Goal: Task Accomplishment & Management: Manage account settings

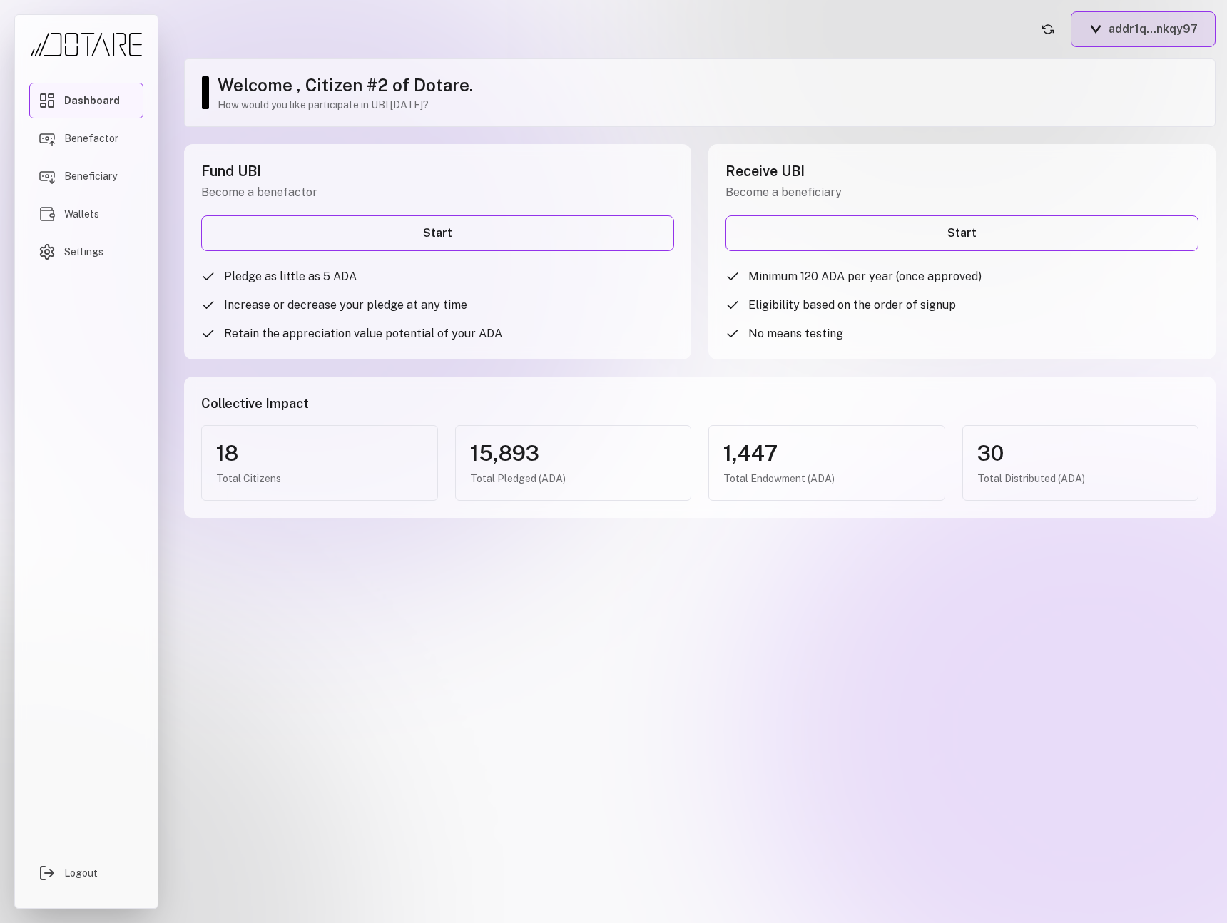
click at [1150, 34] on button "addr1q...nkqy97" at bounding box center [1143, 29] width 145 height 36
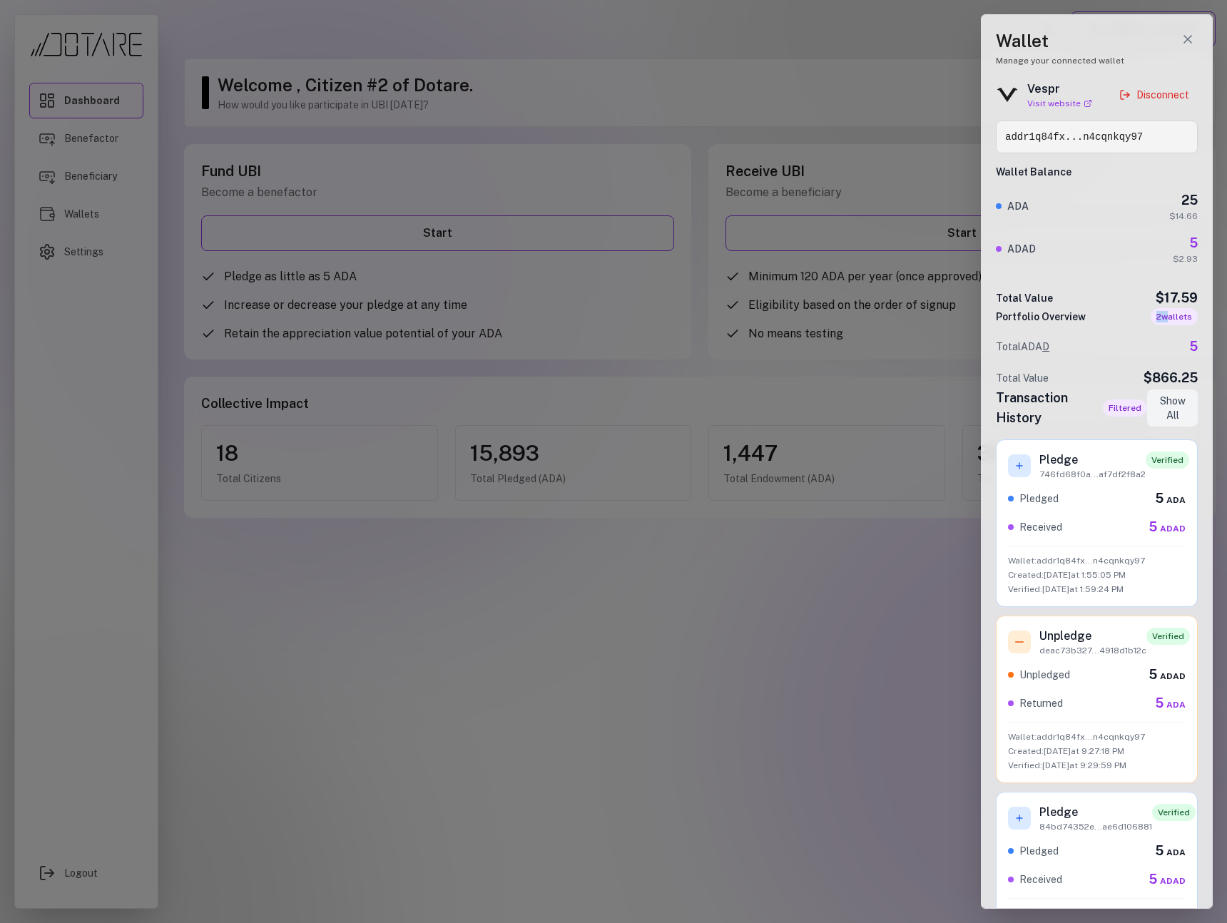
drag, startPoint x: 1162, startPoint y: 320, endPoint x: 1143, endPoint y: 318, distance: 18.6
click at [1143, 318] on div "Portfolio Overview 2 wallet s" at bounding box center [1097, 316] width 202 height 17
drag, startPoint x: 1142, startPoint y: 319, endPoint x: 1196, endPoint y: 317, distance: 54.2
click at [1196, 317] on div "Wallet Manage your connected wallet Vespr Visit website Disconnect addr1q84fx..…" at bounding box center [1097, 461] width 232 height 895
click at [821, 329] on div at bounding box center [613, 461] width 1227 height 923
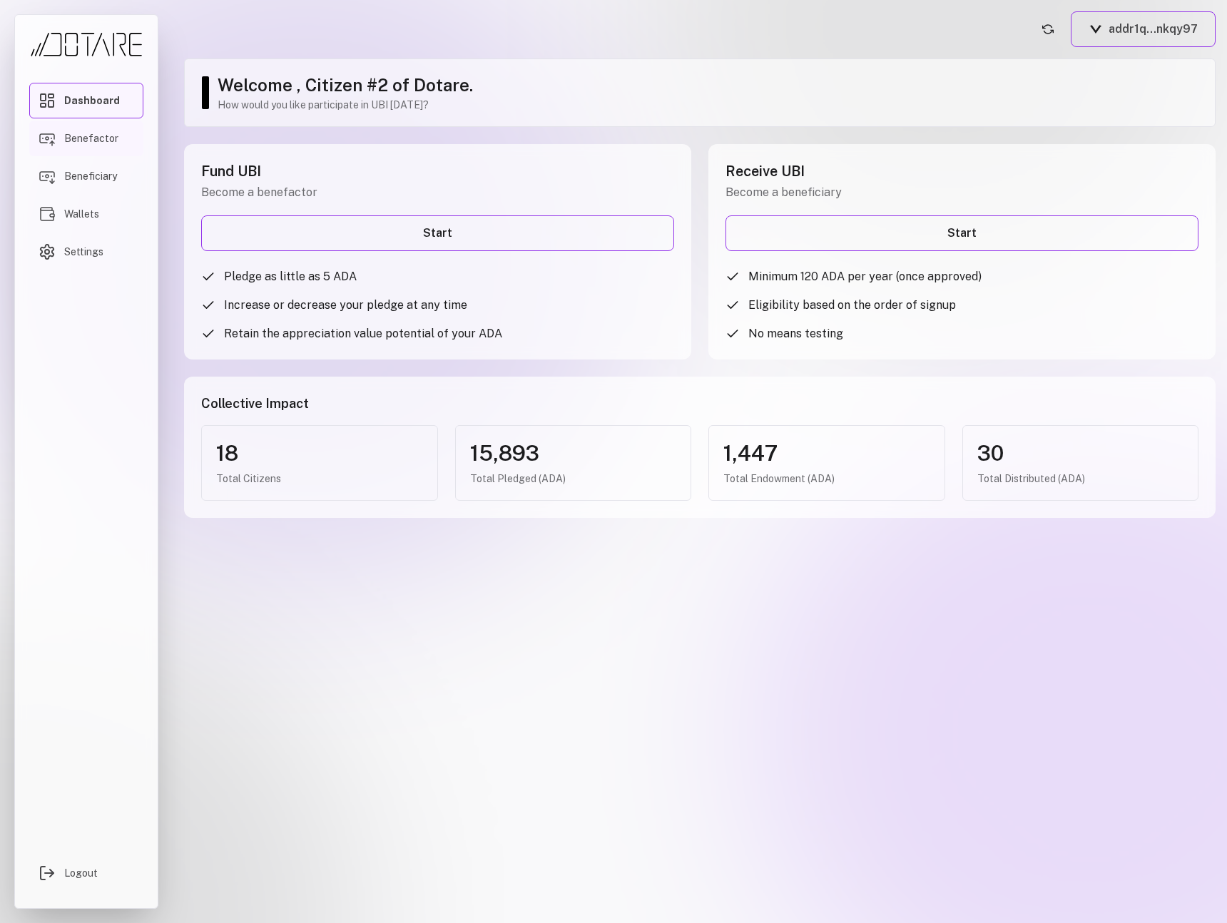
click at [118, 137] on link "Benefactor" at bounding box center [86, 139] width 114 height 36
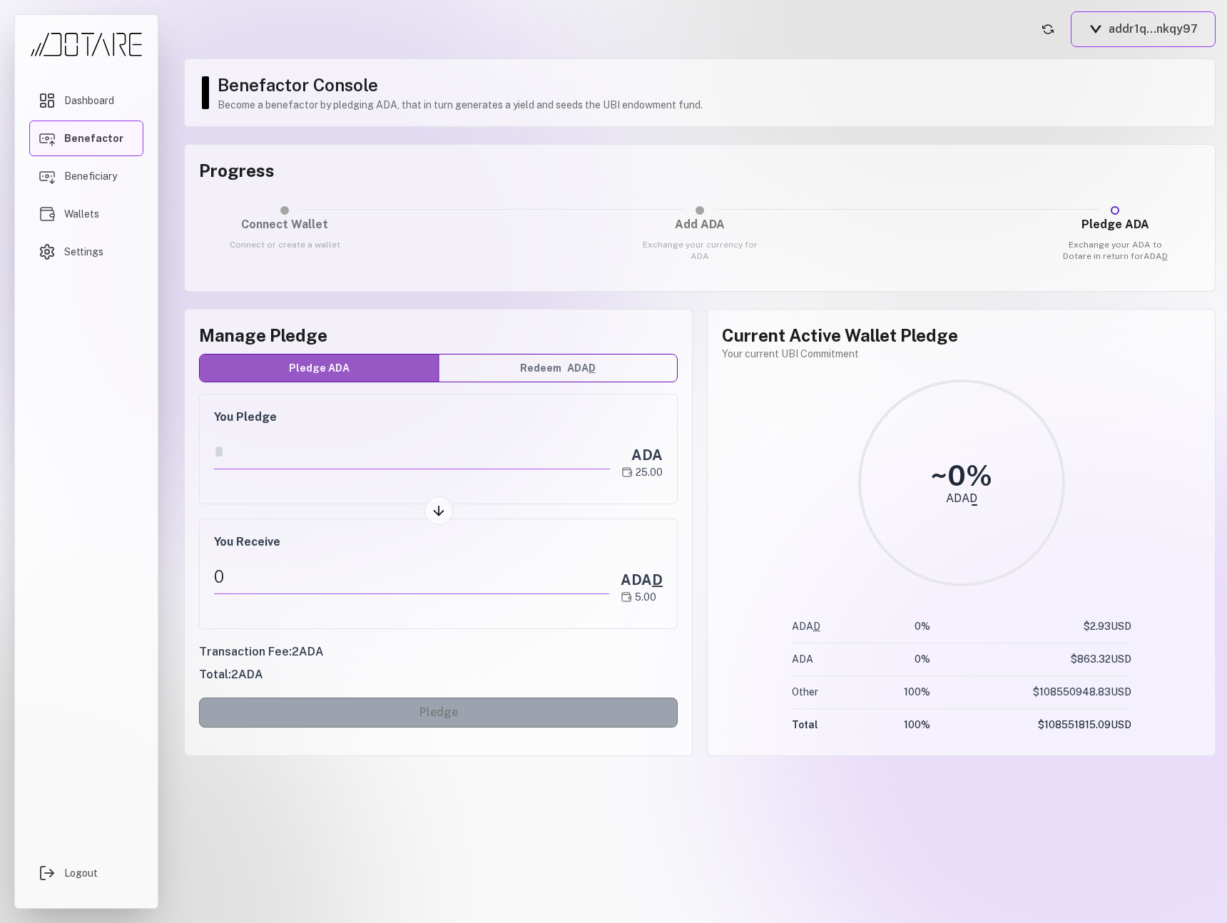
click at [1117, 52] on main "addr1q...nkqy97 Benefactor Console Become a benefactor by pledging ADA, that in…" at bounding box center [700, 461] width 1054 height 923
click at [1117, 39] on button "addr1q...nkqy97" at bounding box center [1143, 29] width 145 height 36
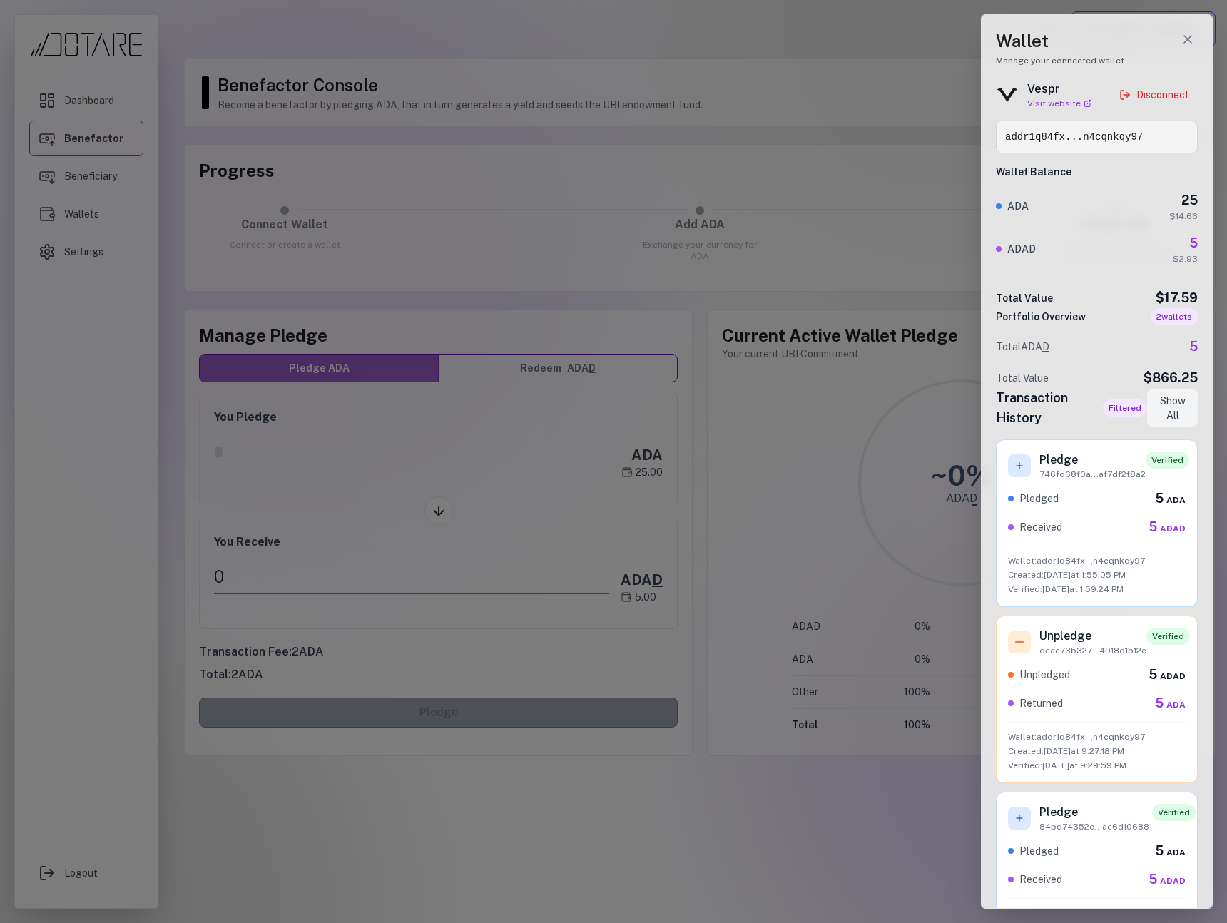
click at [753, 658] on div at bounding box center [613, 461] width 1227 height 923
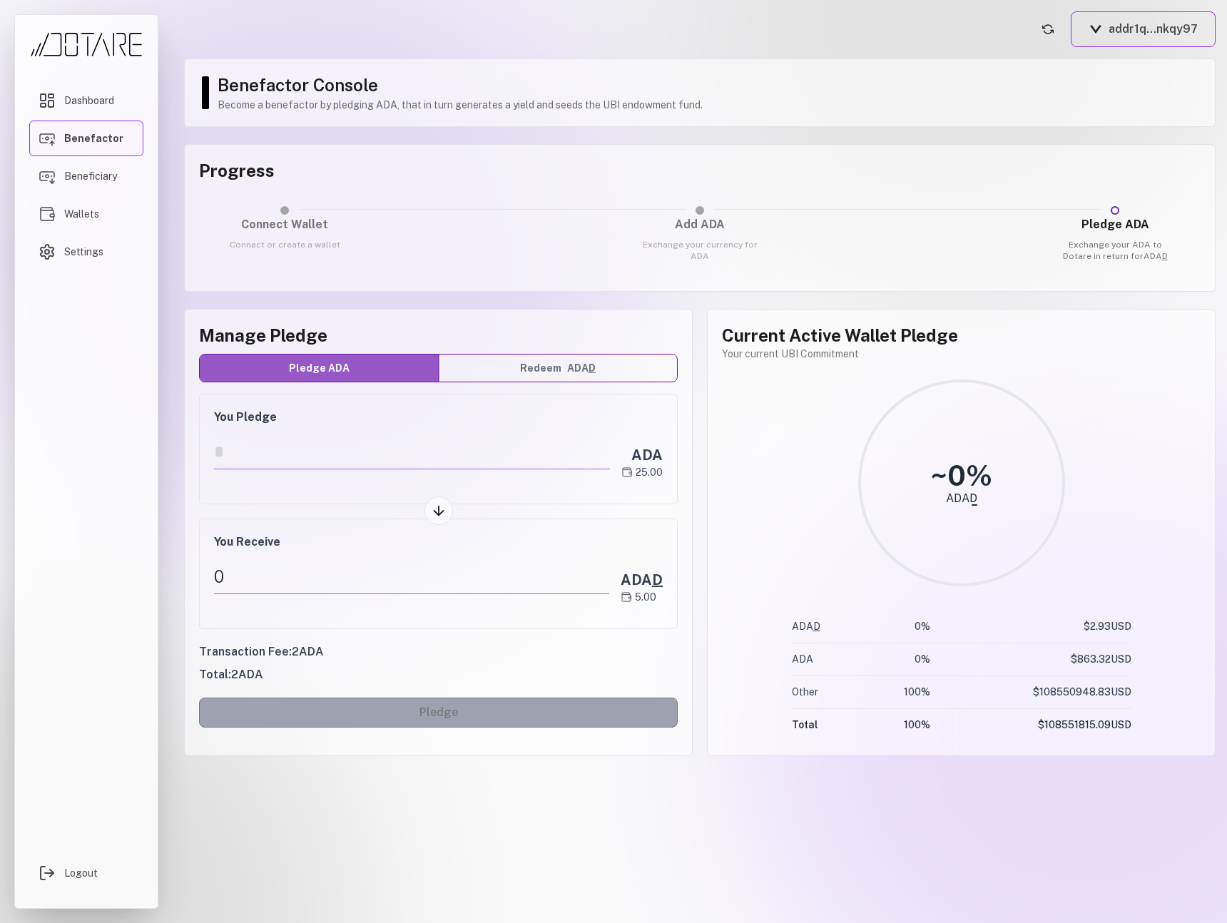
click at [547, 370] on button "Redeem ADA D" at bounding box center [558, 368] width 239 height 27
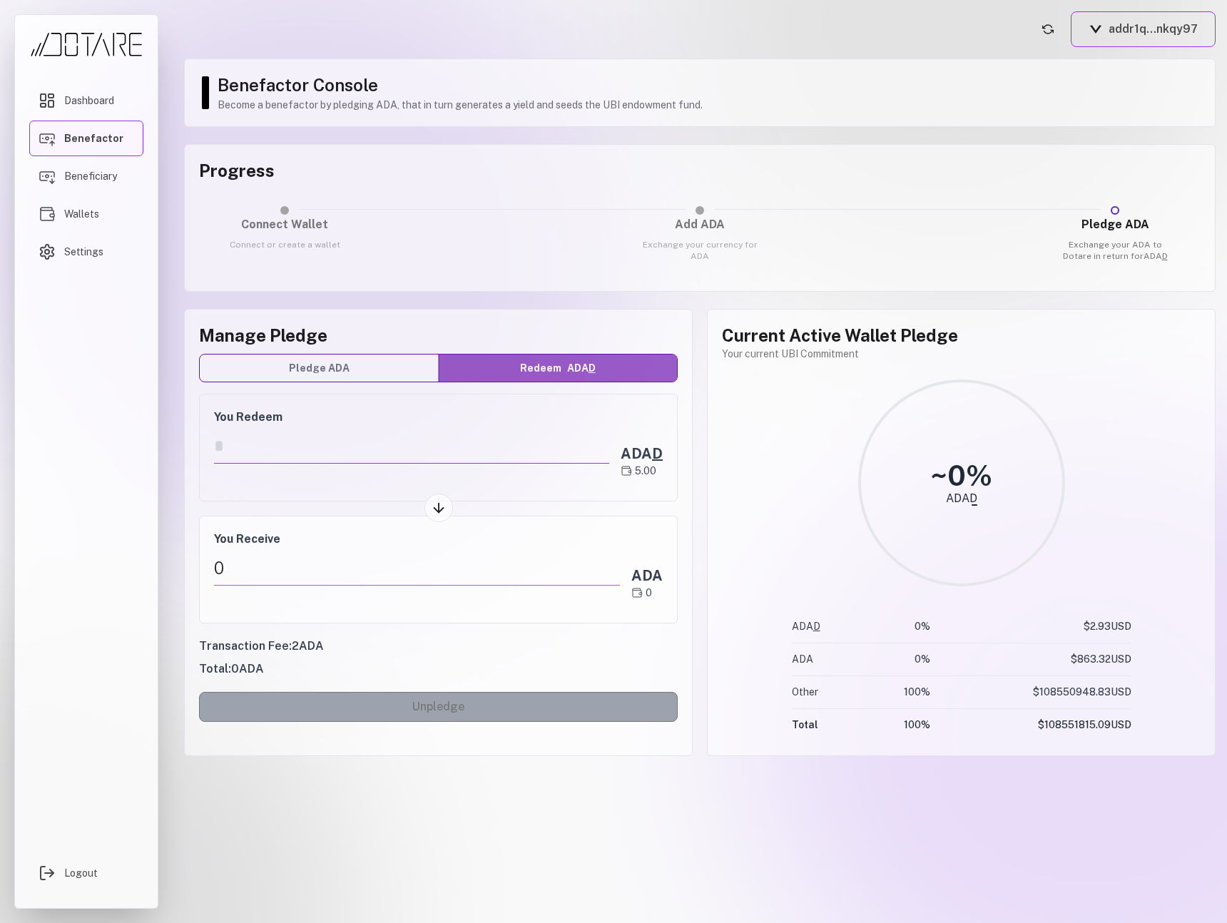
click at [303, 451] on input "number" at bounding box center [411, 448] width 395 height 29
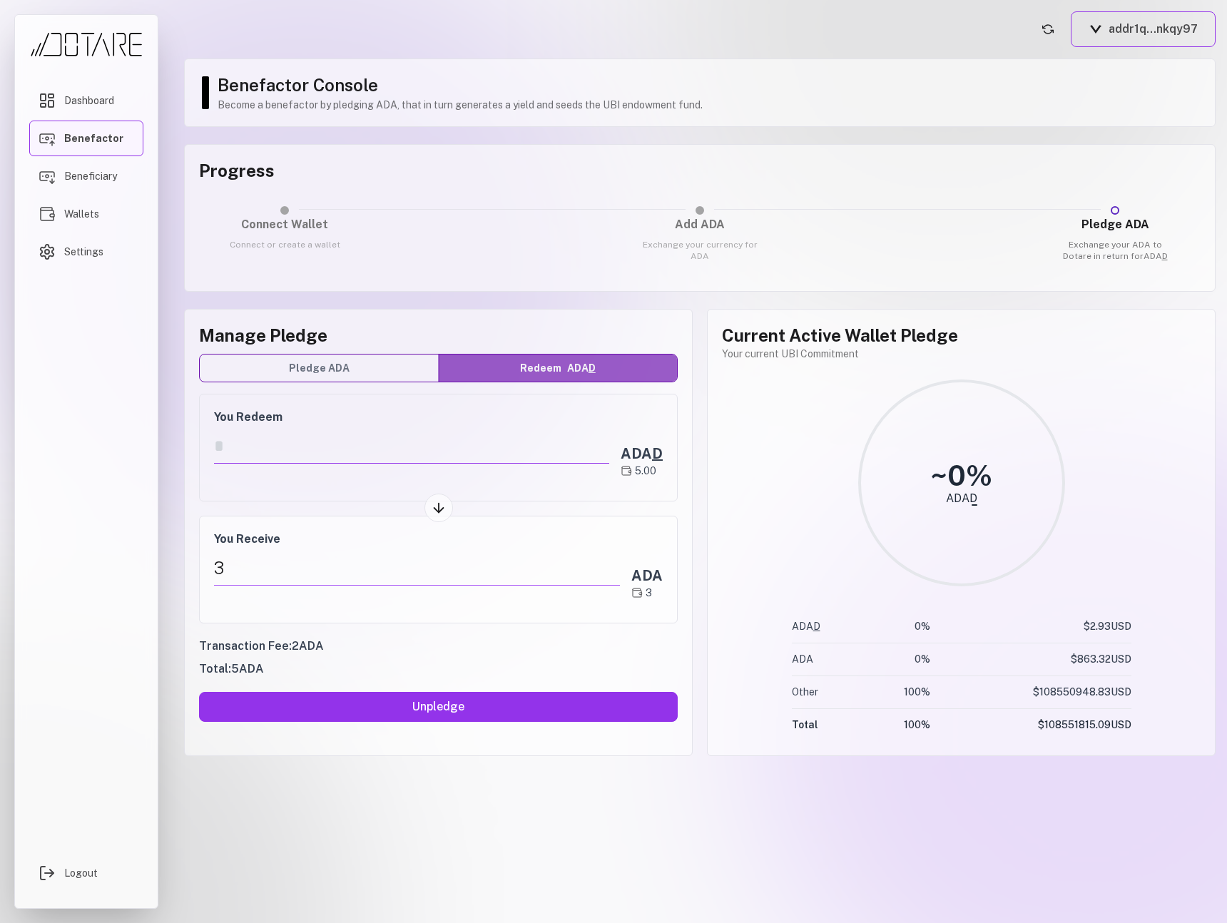
type input "*"
click at [309, 459] on input "*" at bounding box center [411, 448] width 395 height 29
click at [304, 489] on div "You Redeem * ADA D 5.00" at bounding box center [438, 448] width 479 height 108
click at [365, 362] on button "Pledge ADA" at bounding box center [319, 368] width 239 height 27
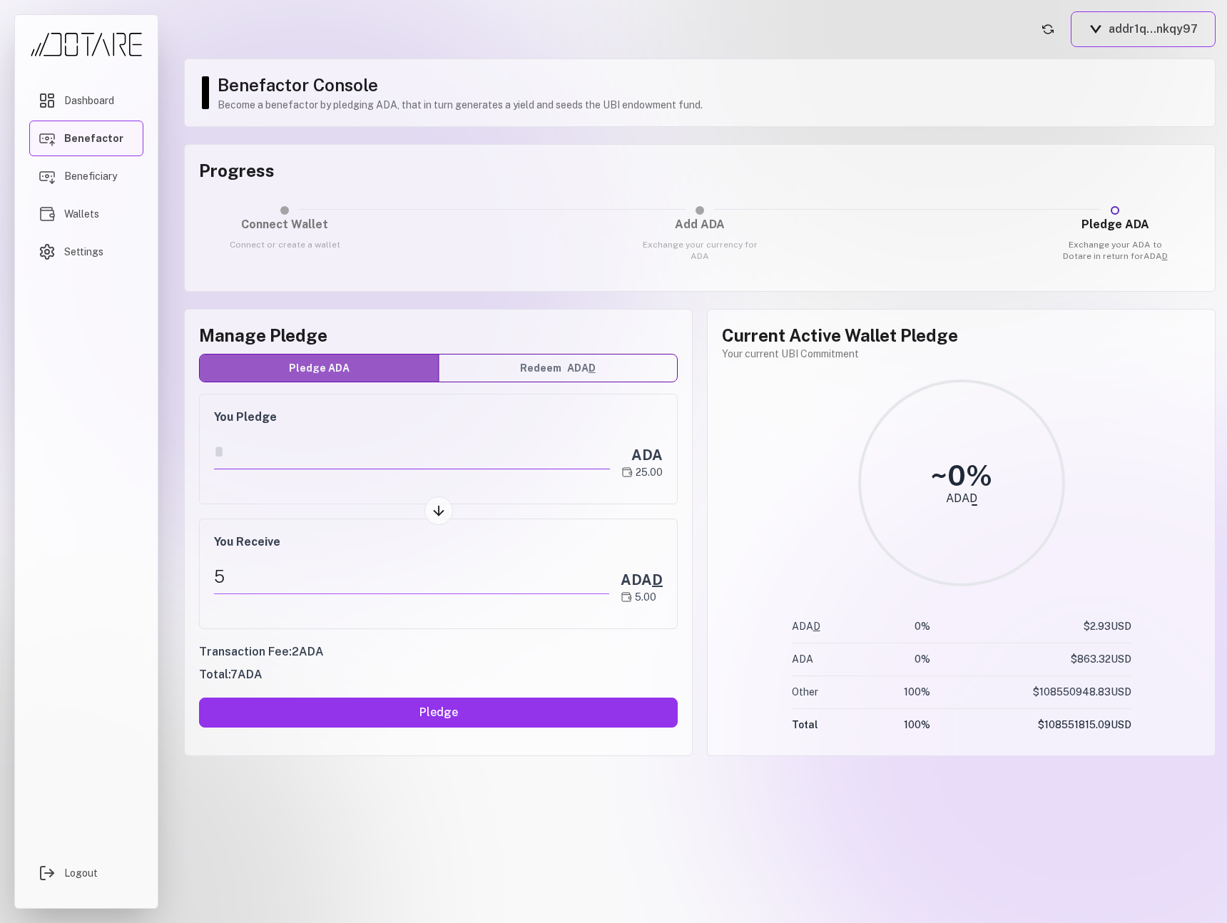
click at [246, 460] on input "*" at bounding box center [412, 451] width 396 height 35
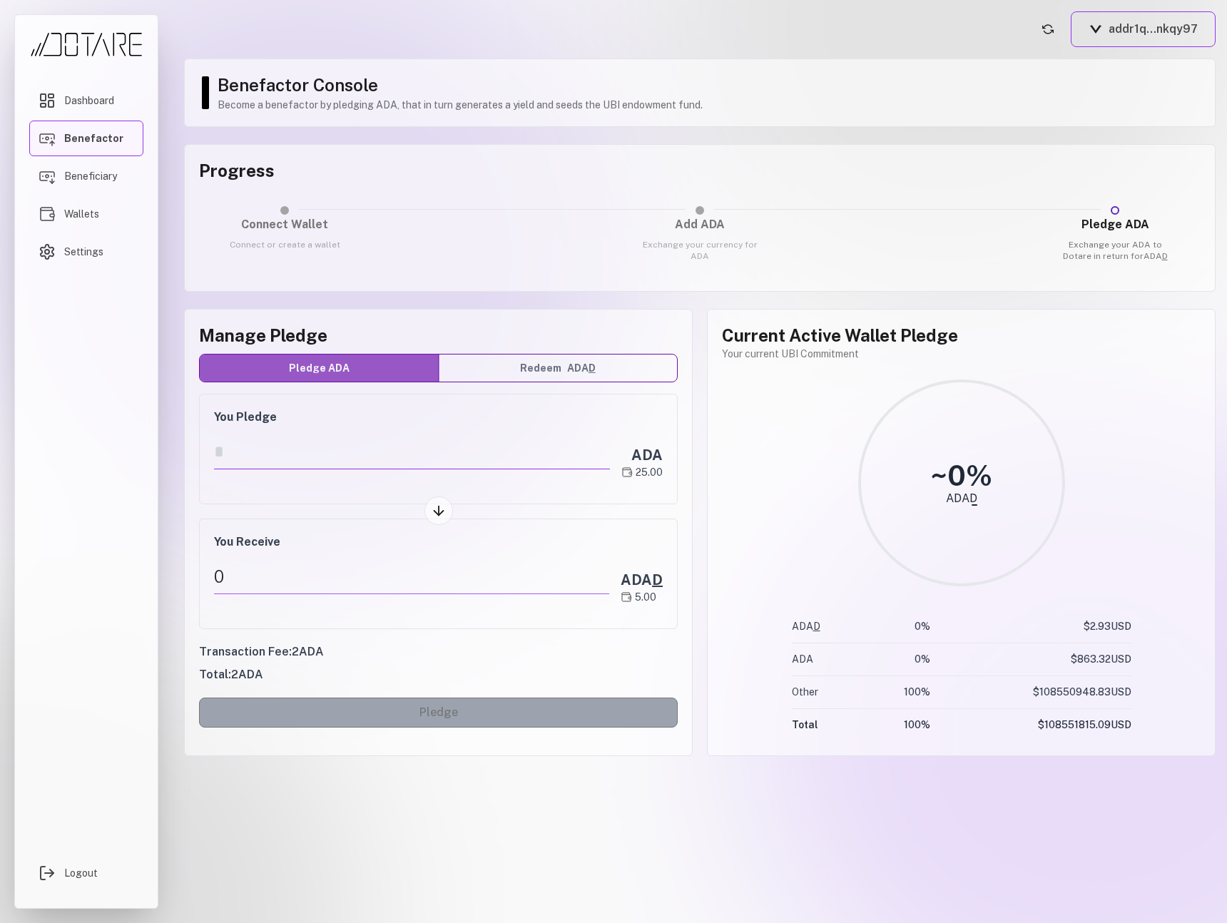
type input "*"
click at [1132, 31] on button "addr1q...nkqy97" at bounding box center [1143, 29] width 145 height 36
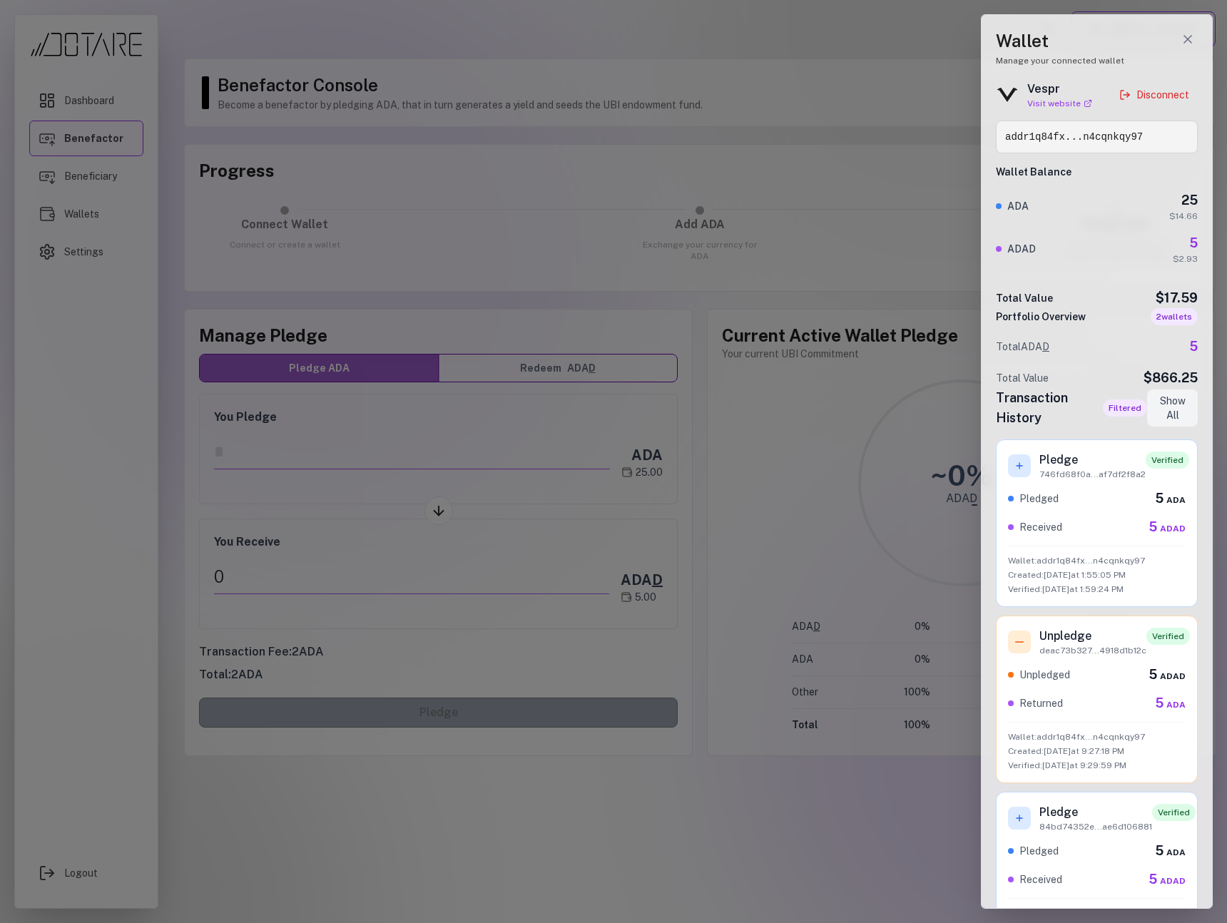
click at [367, 435] on div at bounding box center [613, 461] width 1227 height 923
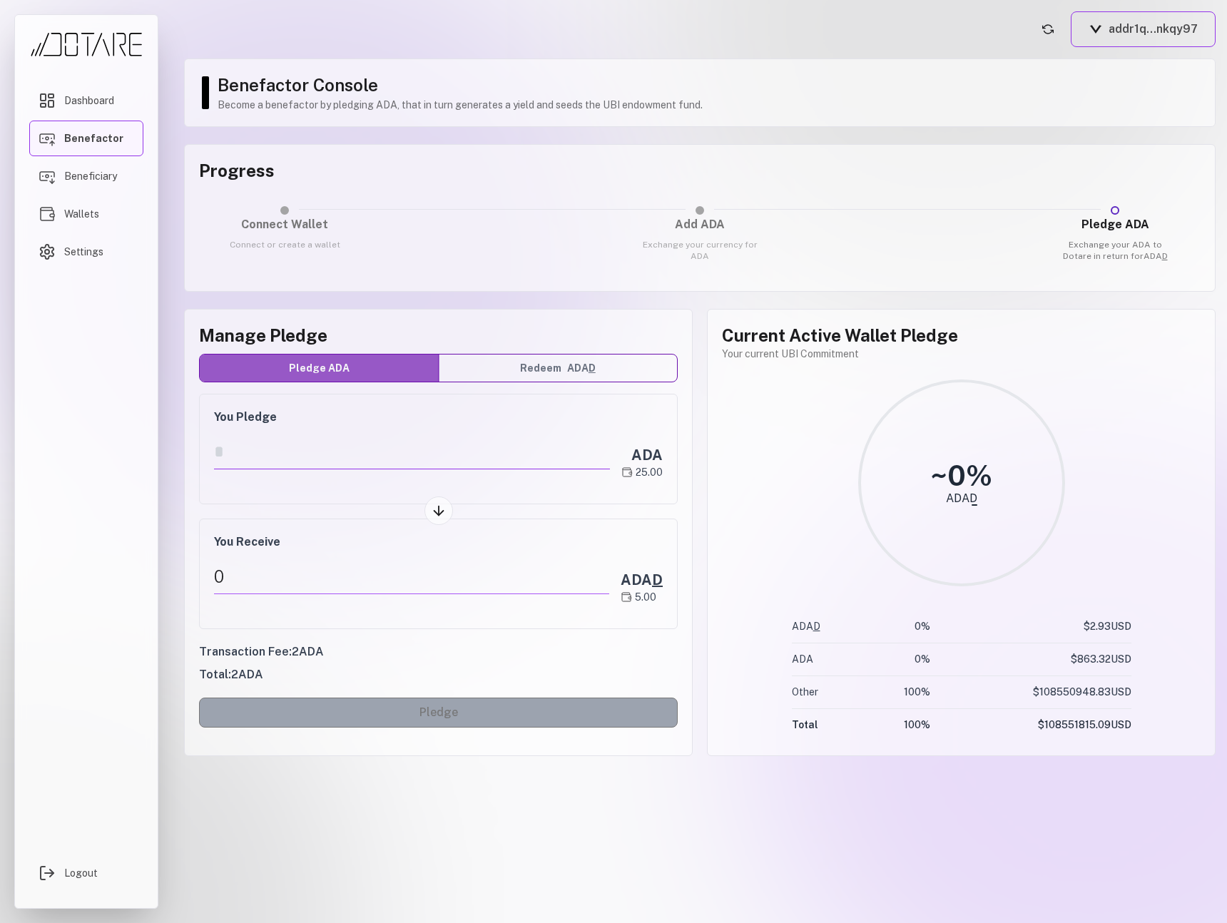
click at [347, 449] on input "*" at bounding box center [412, 451] width 396 height 35
drag, startPoint x: 308, startPoint y: 456, endPoint x: 194, endPoint y: 456, distance: 113.4
click at [194, 456] on div "Manage Pledge Pledge ADA Redeem ADA D You Pledge * ADA 25.00 You Receive 0 ADA …" at bounding box center [438, 532] width 509 height 447
click at [271, 579] on div "30" at bounding box center [411, 576] width 395 height 35
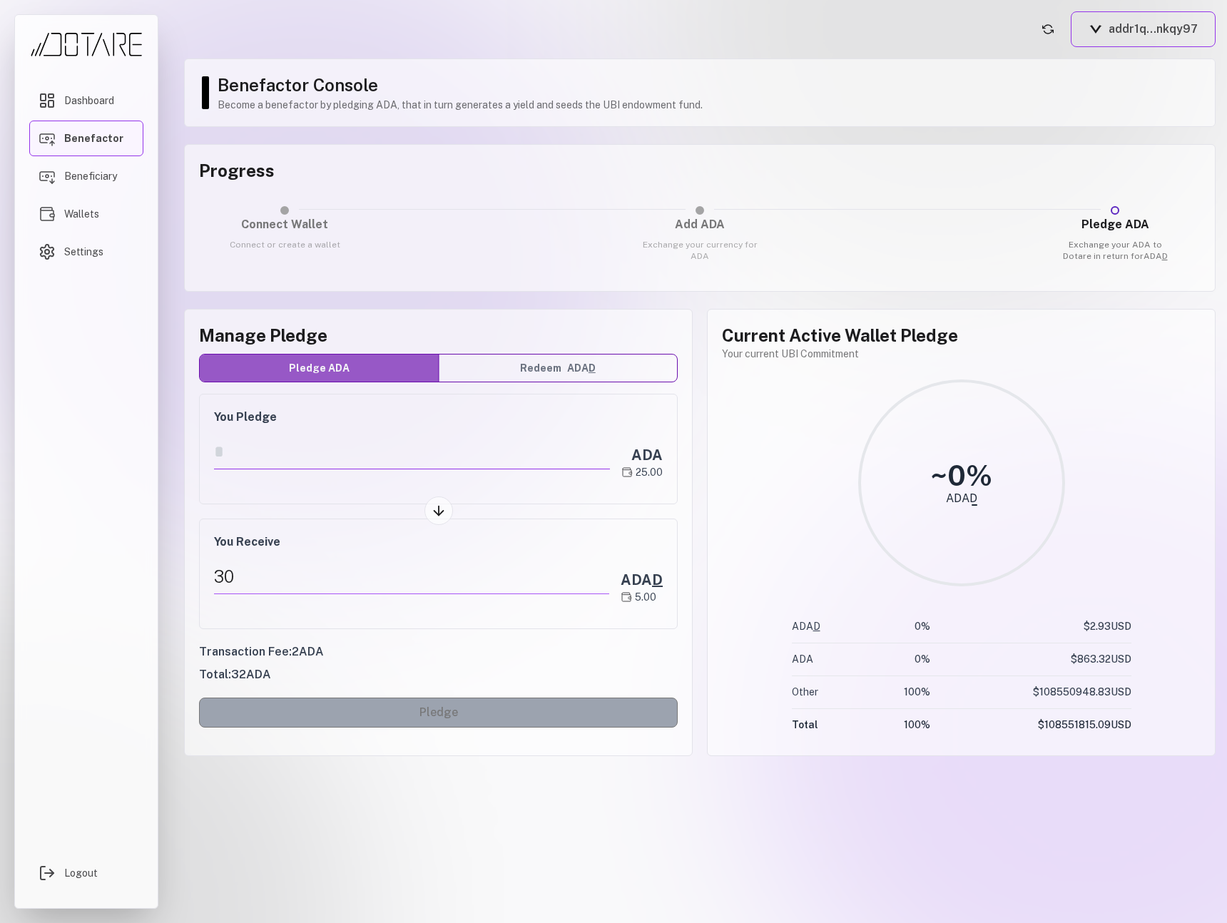
drag, startPoint x: 327, startPoint y: 457, endPoint x: 215, endPoint y: 447, distance: 111.7
click at [215, 447] on input "**" at bounding box center [412, 451] width 396 height 35
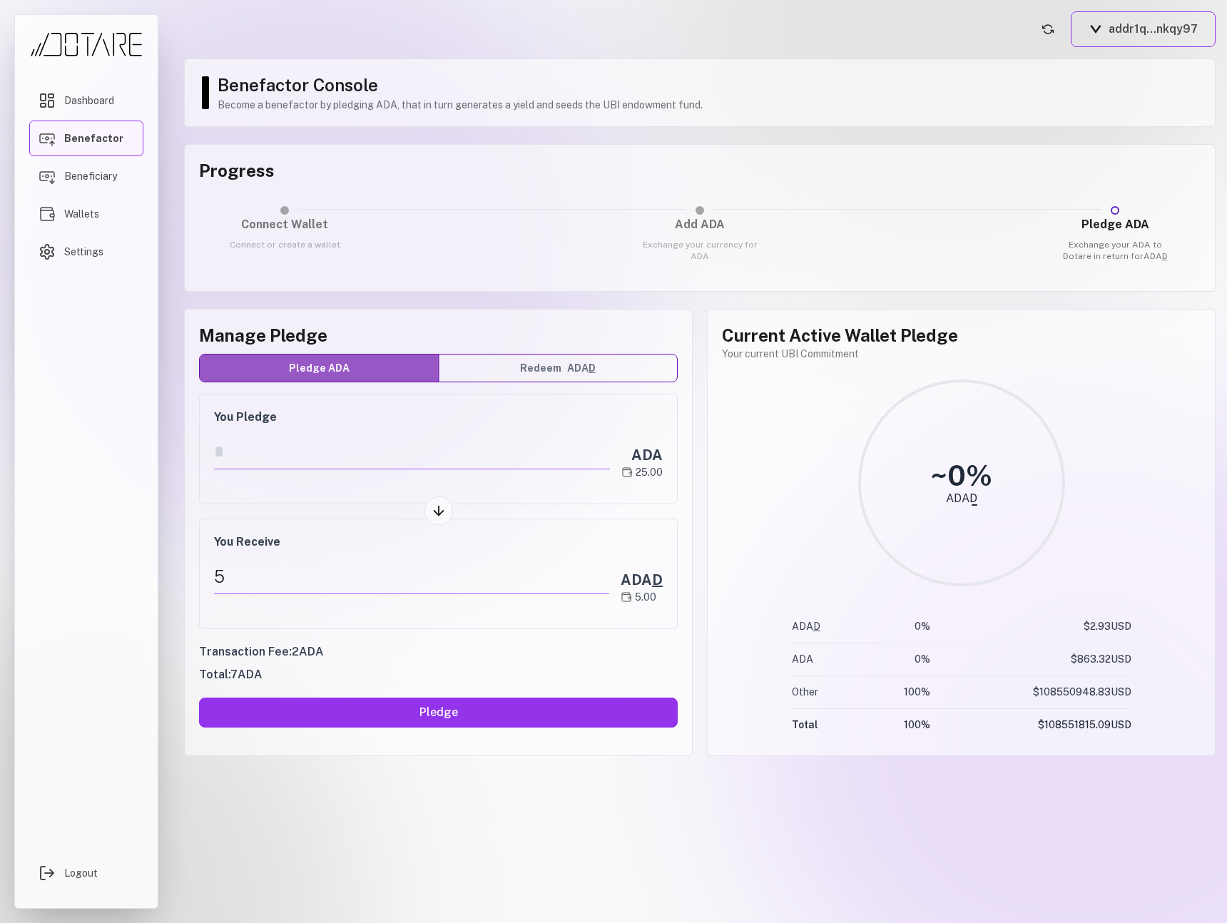
drag, startPoint x: 277, startPoint y: 557, endPoint x: 288, endPoint y: 576, distance: 22.0
click at [278, 558] on div "You Receive 5 ADA D 5.00" at bounding box center [438, 574] width 479 height 111
click at [288, 576] on div "5" at bounding box center [411, 576] width 395 height 35
drag, startPoint x: 250, startPoint y: 458, endPoint x: 199, endPoint y: 455, distance: 51.4
click at [199, 455] on div "You Pledge * ADA 25.00" at bounding box center [438, 449] width 479 height 111
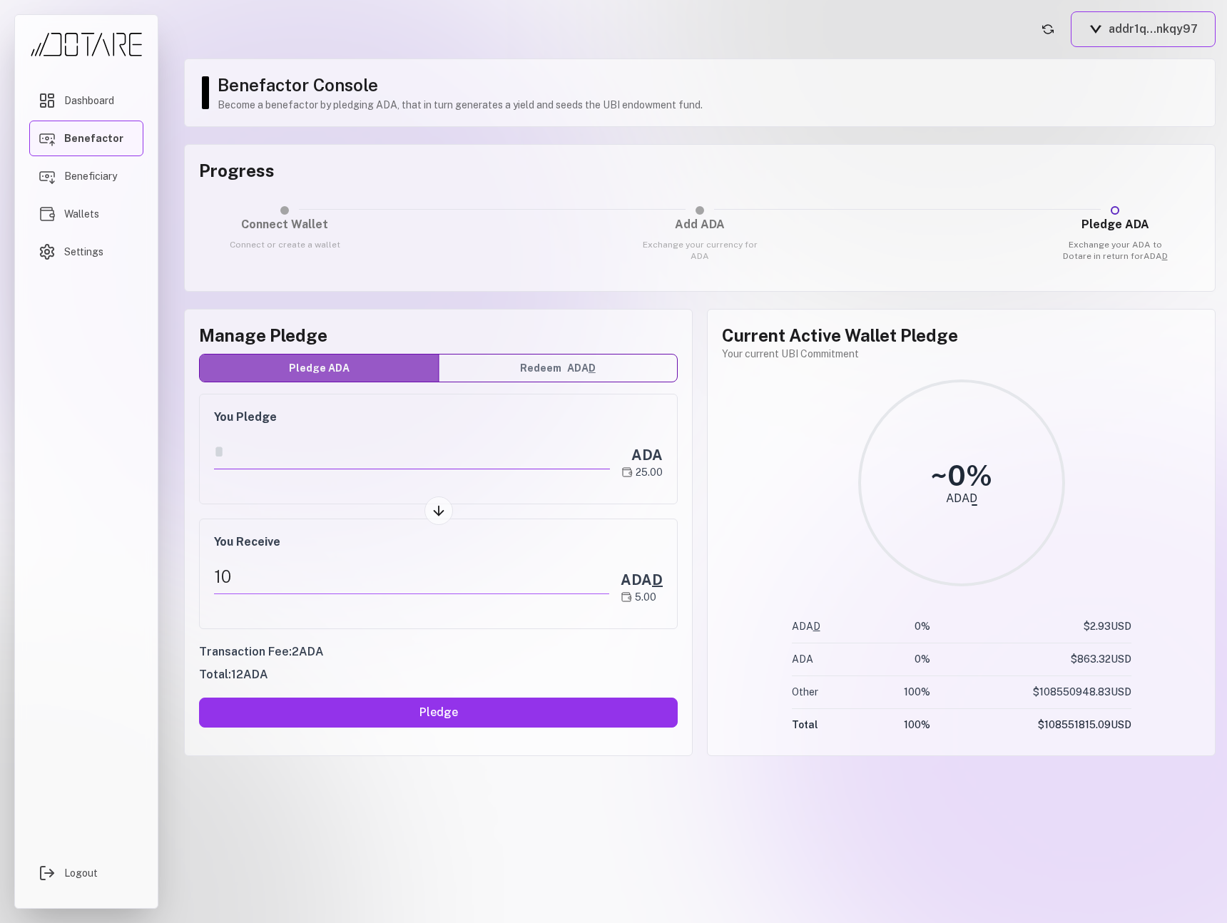
click at [453, 457] on input "**" at bounding box center [412, 451] width 396 height 35
type input "**"
drag, startPoint x: 704, startPoint y: 305, endPoint x: 982, endPoint y: 595, distance: 401.2
click at [982, 595] on div "Benefactor Console Become a benefactor by pledging ADA, that in turn generates …" at bounding box center [700, 408] width 1032 height 698
click at [769, 559] on div "~ 0 % ADAD" at bounding box center [961, 483] width 479 height 210
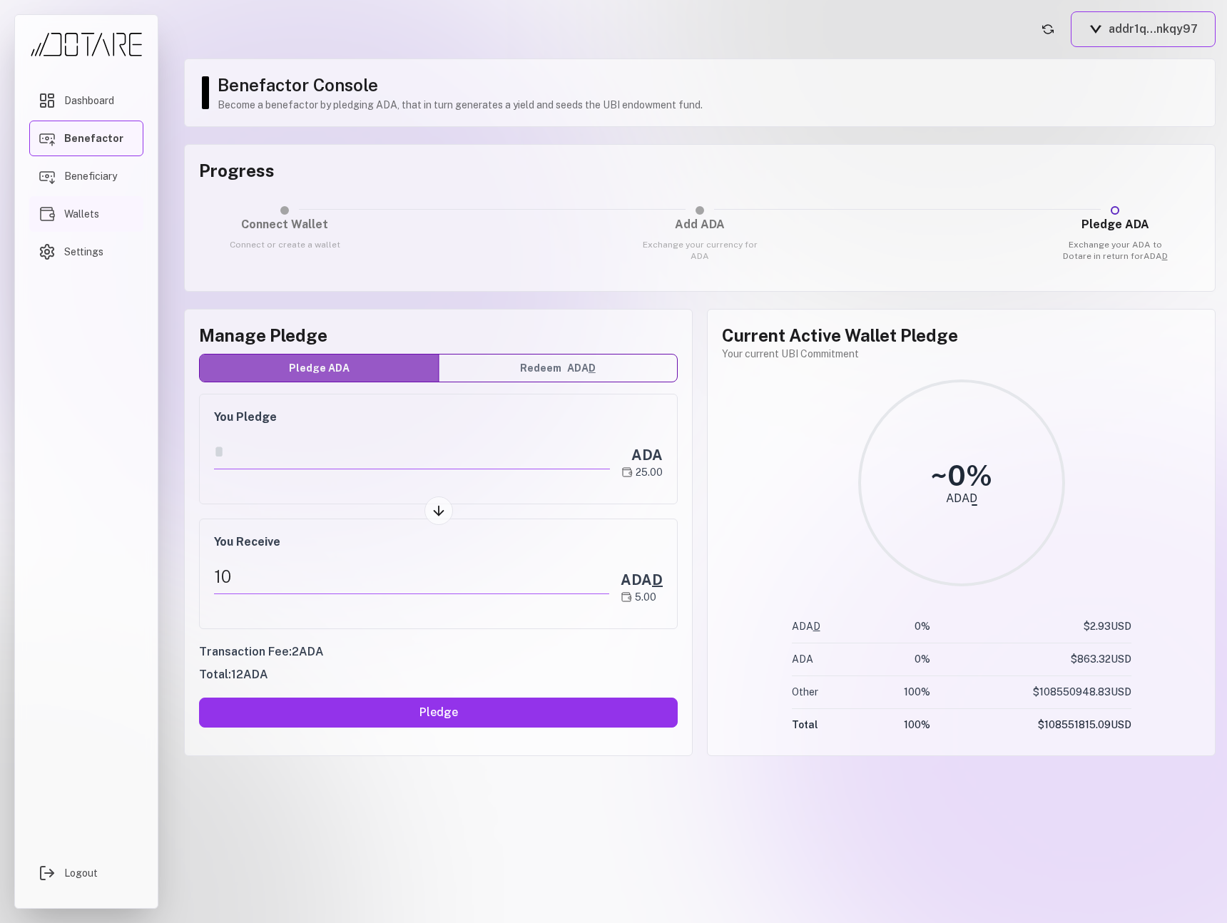
click at [94, 220] on span "Wallets" at bounding box center [81, 214] width 35 height 14
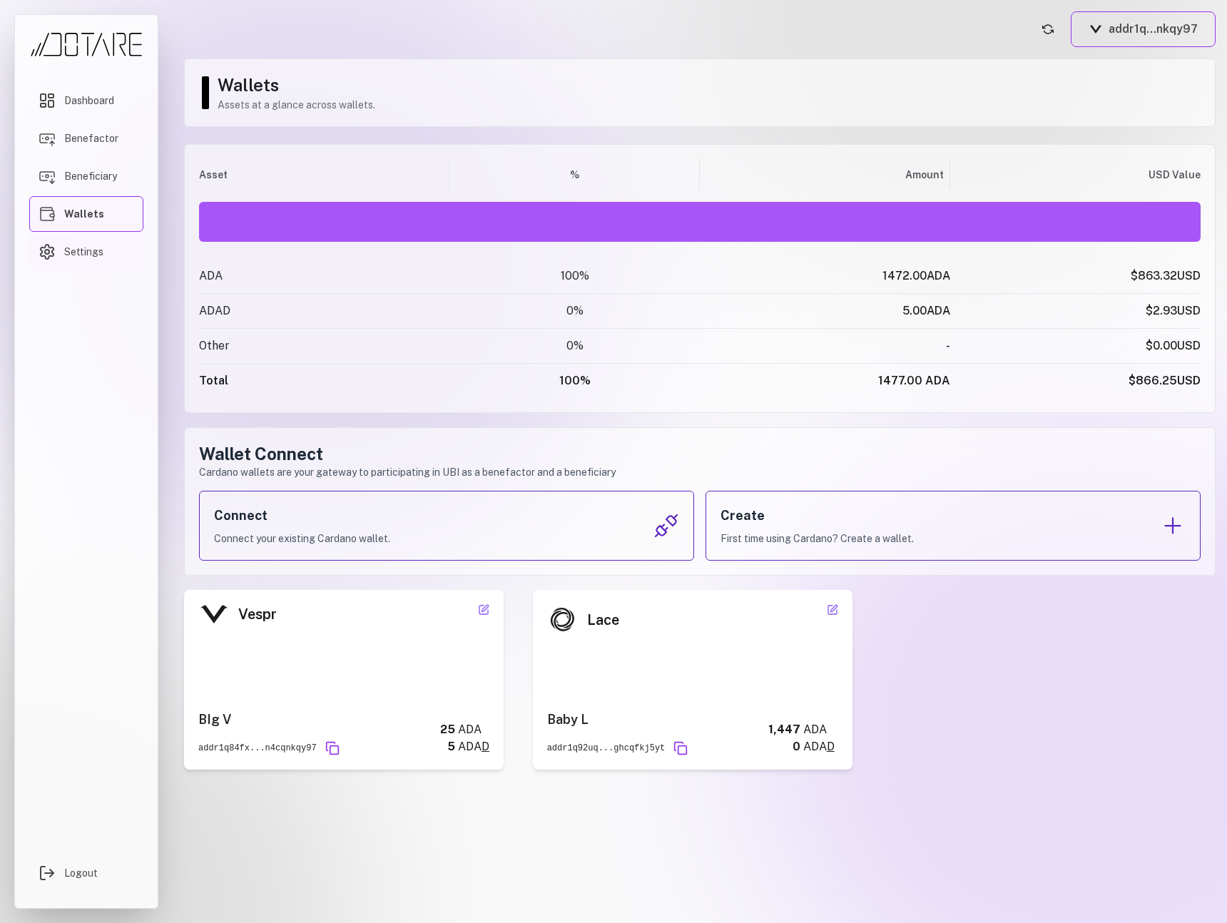
click at [108, 255] on link "Settings" at bounding box center [86, 252] width 114 height 36
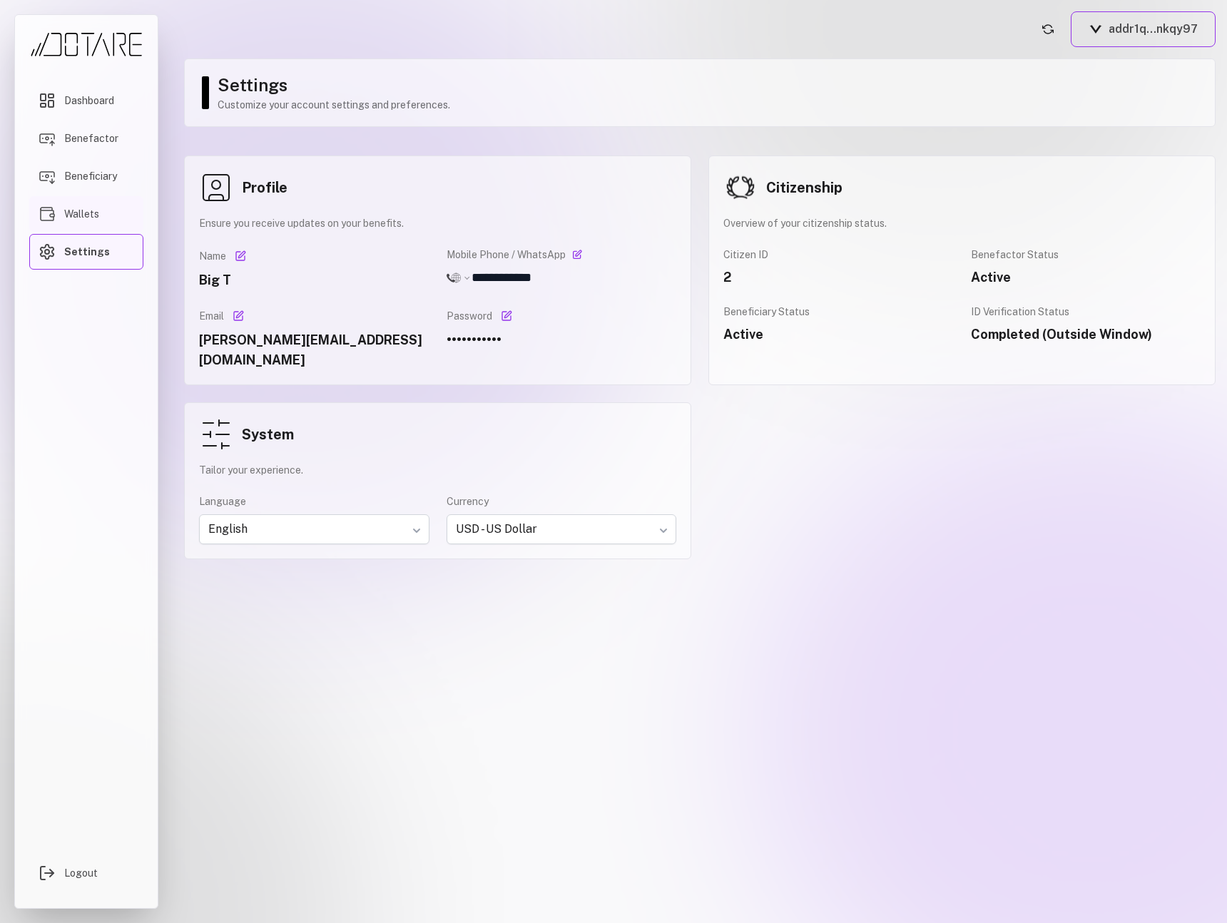
click at [91, 213] on span "Wallets" at bounding box center [81, 214] width 35 height 14
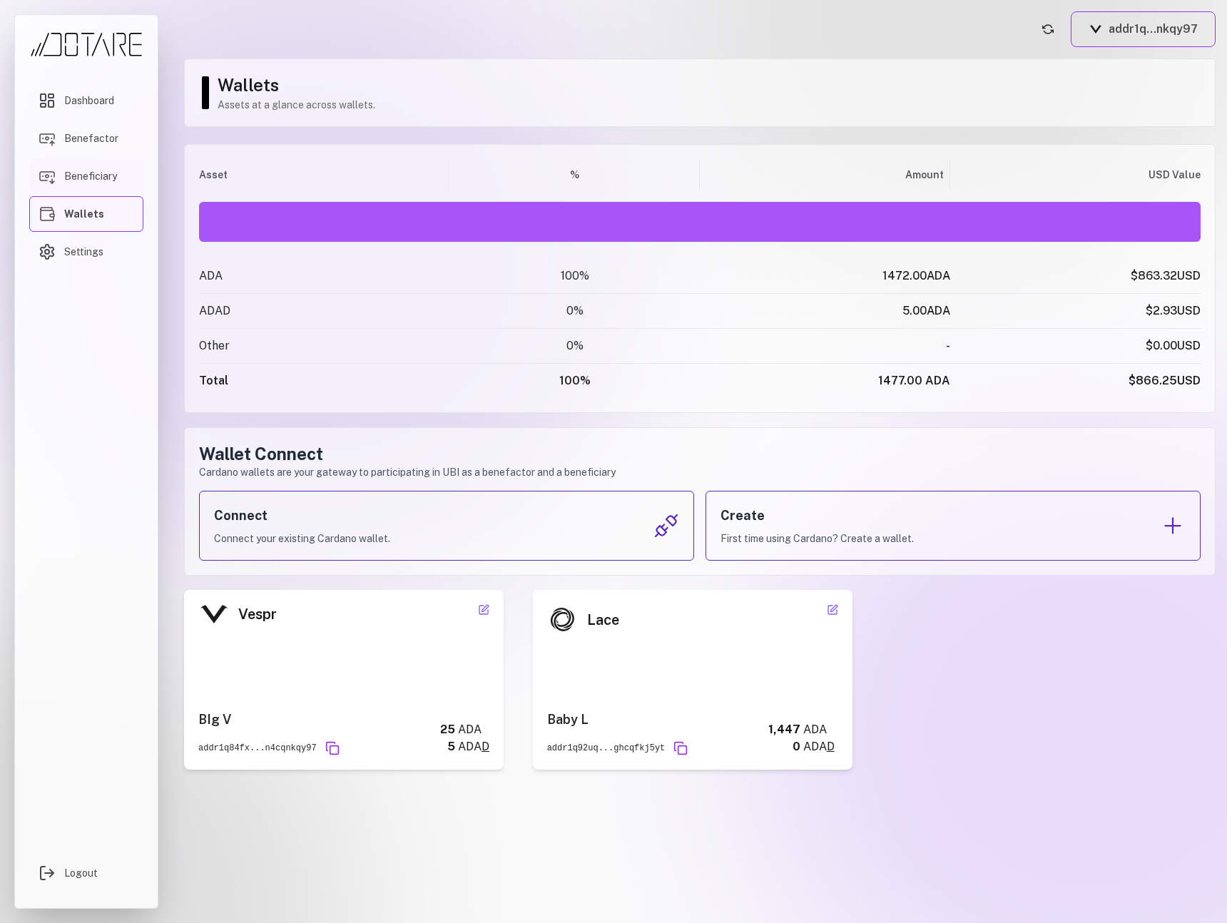
click at [84, 181] on span "Beneficiary" at bounding box center [90, 176] width 53 height 14
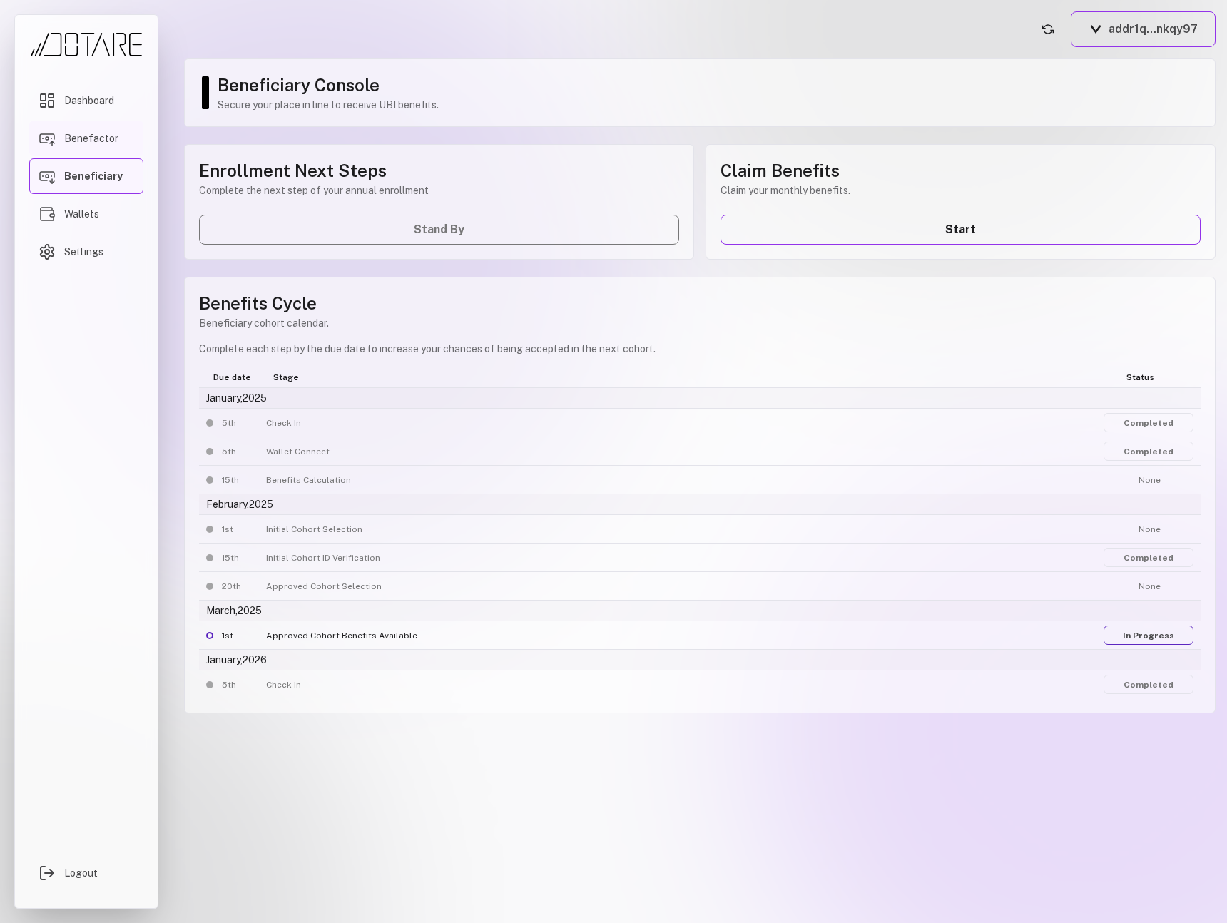
click at [95, 137] on span "Benefactor" at bounding box center [91, 138] width 54 height 14
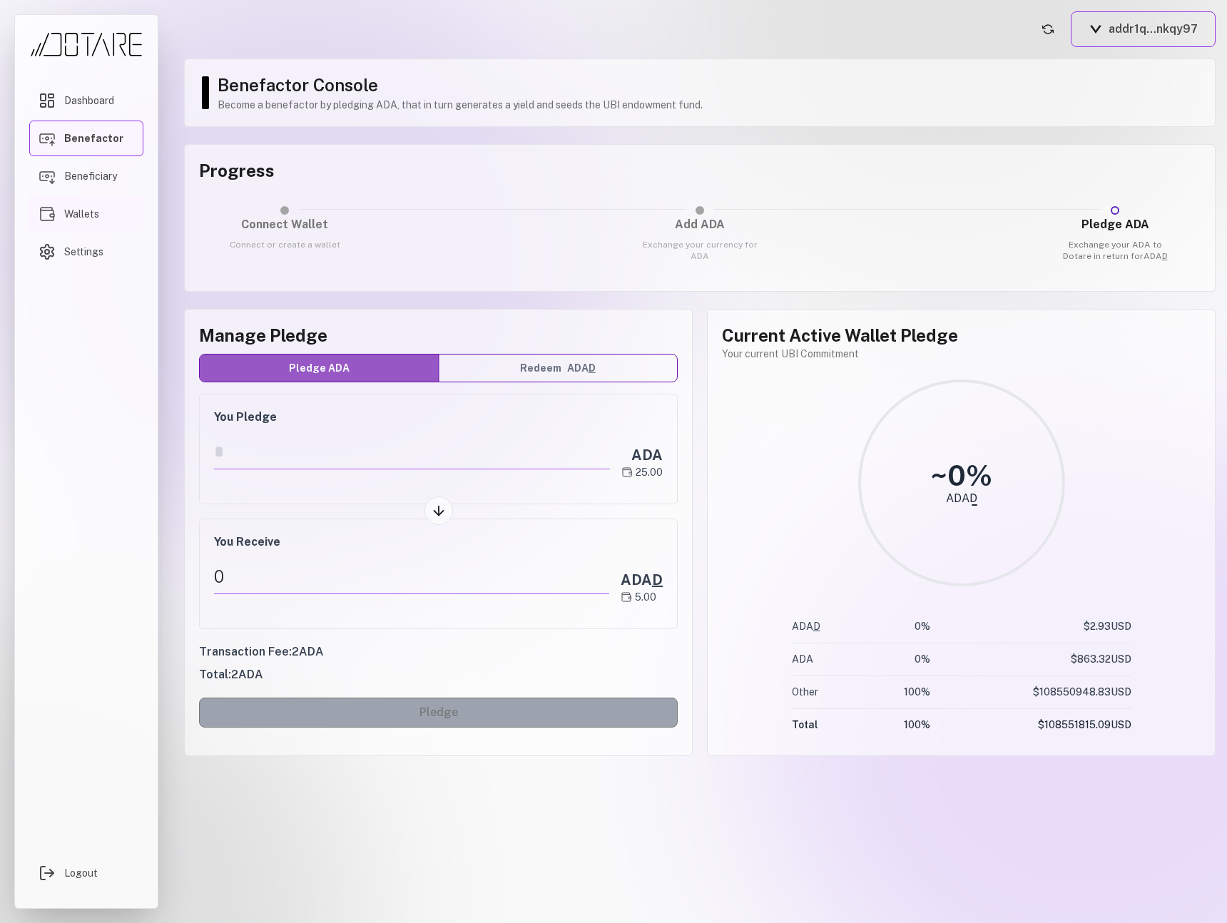
click at [103, 218] on link "Wallets" at bounding box center [86, 214] width 114 height 36
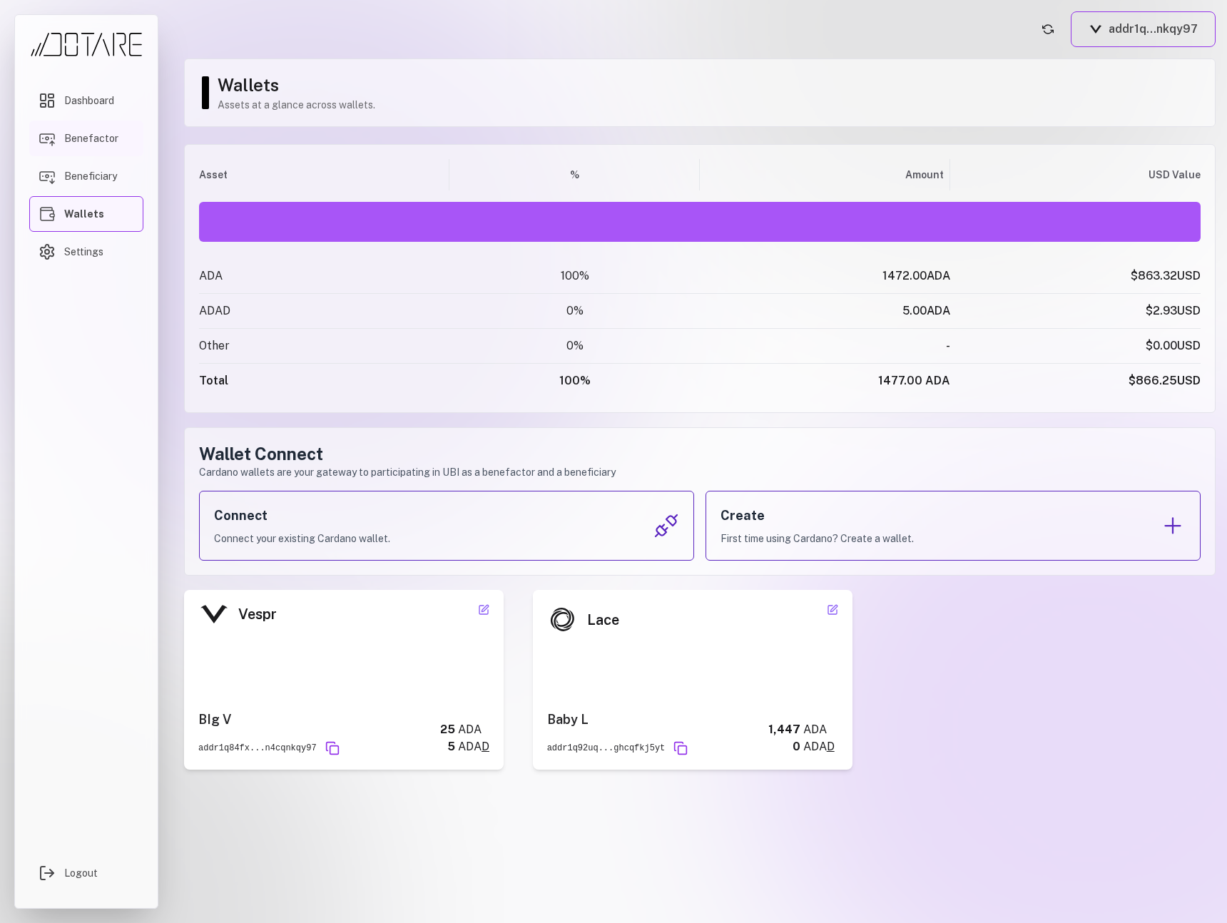
click at [106, 151] on link "Benefactor" at bounding box center [86, 139] width 114 height 36
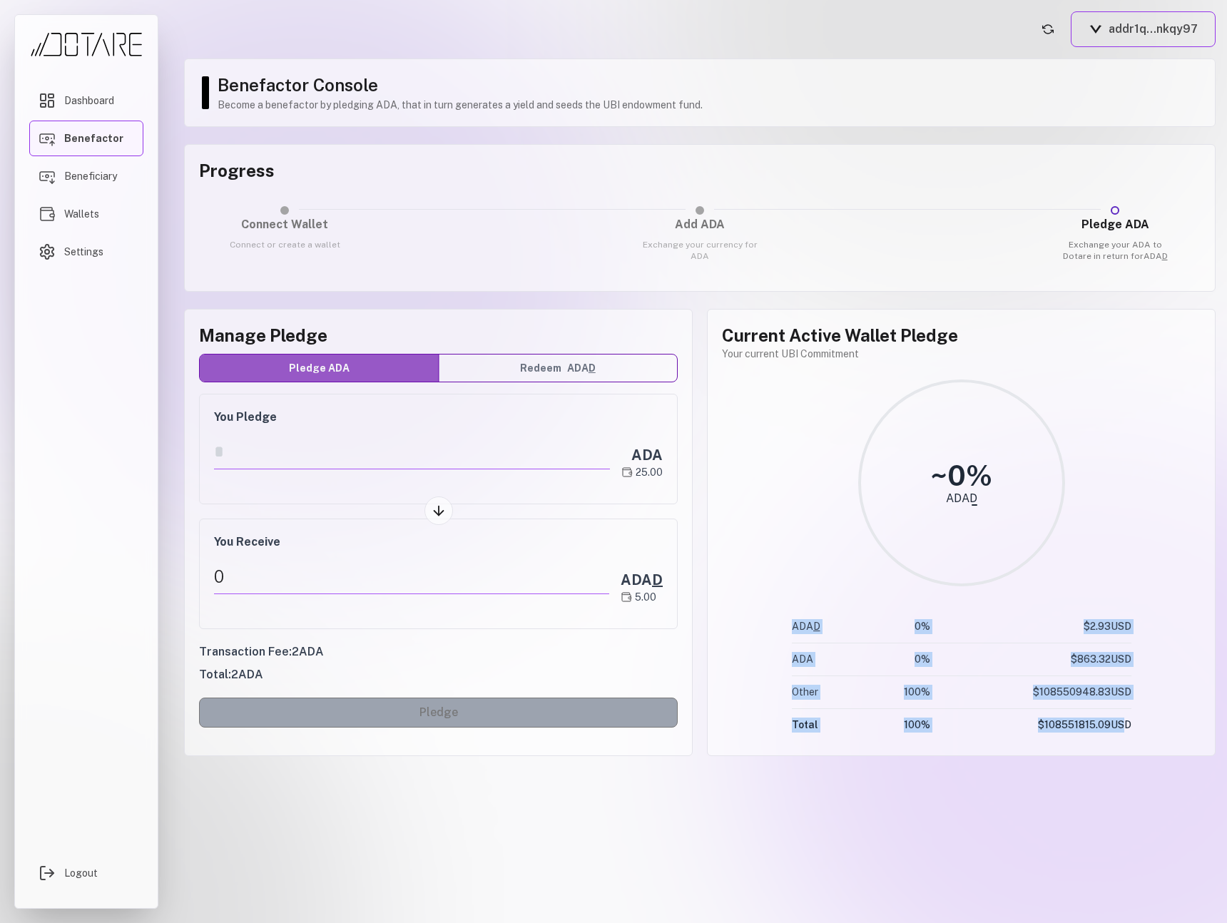
drag, startPoint x: 1114, startPoint y: 724, endPoint x: 1069, endPoint y: 758, distance: 56.7
click at [1015, 770] on main "addr1q...nkqy97 Benefactor Console Become a benefactor by pledging ADA, that in…" at bounding box center [700, 461] width 1054 height 923
click at [1094, 739] on td "$ 108551815.09 USD" at bounding box center [1037, 725] width 190 height 33
click at [90, 212] on span "Wallets" at bounding box center [81, 214] width 35 height 14
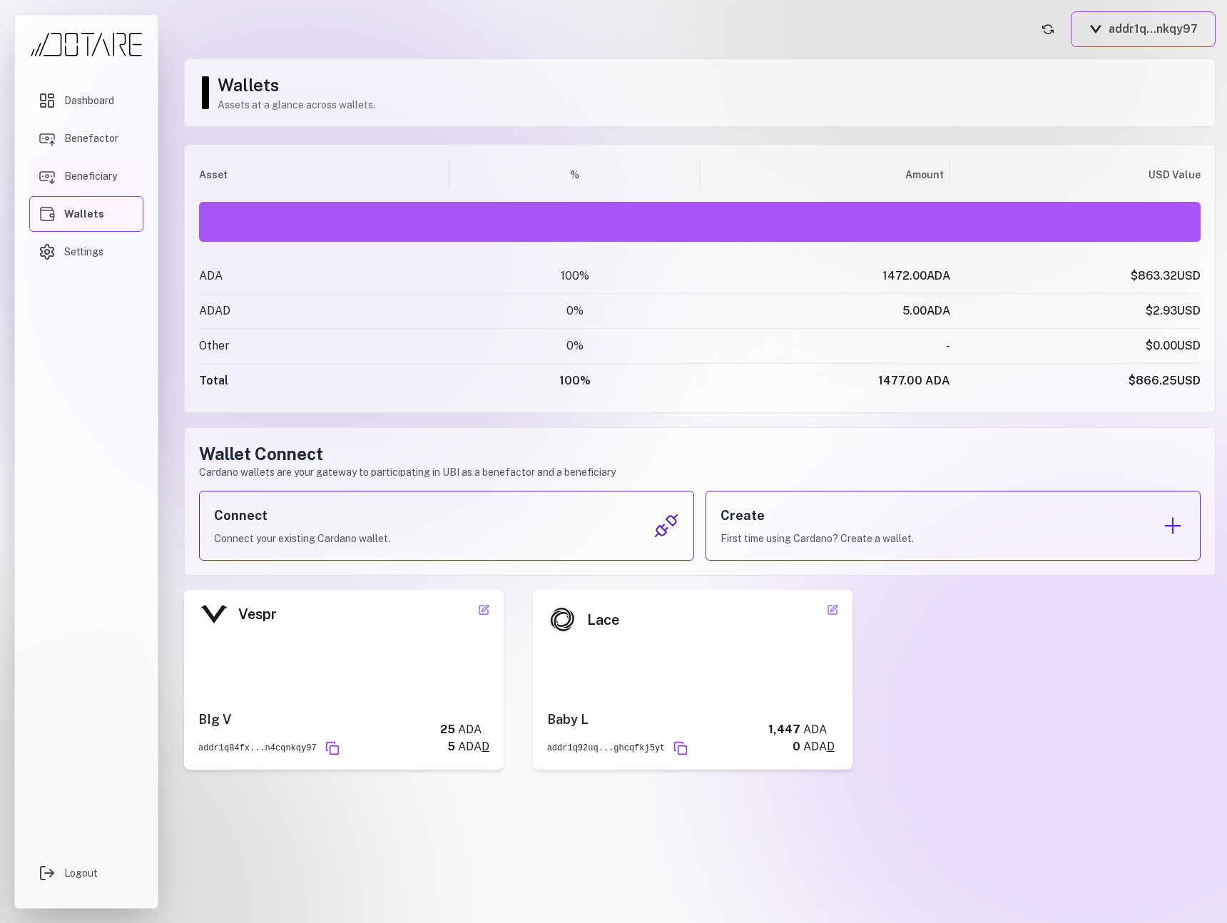
click at [91, 168] on link "Beneficiary" at bounding box center [86, 176] width 114 height 36
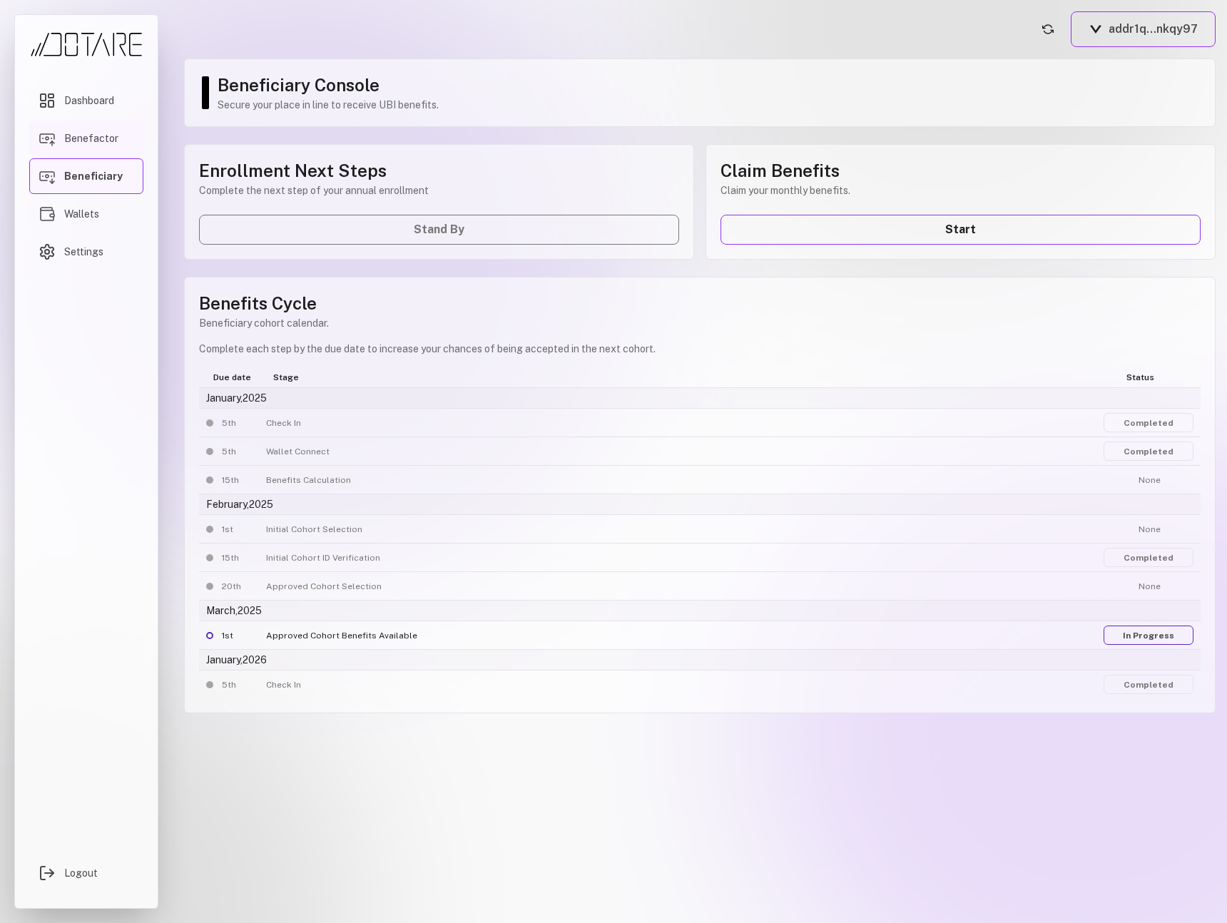
click at [91, 134] on span "Benefactor" at bounding box center [91, 138] width 54 height 14
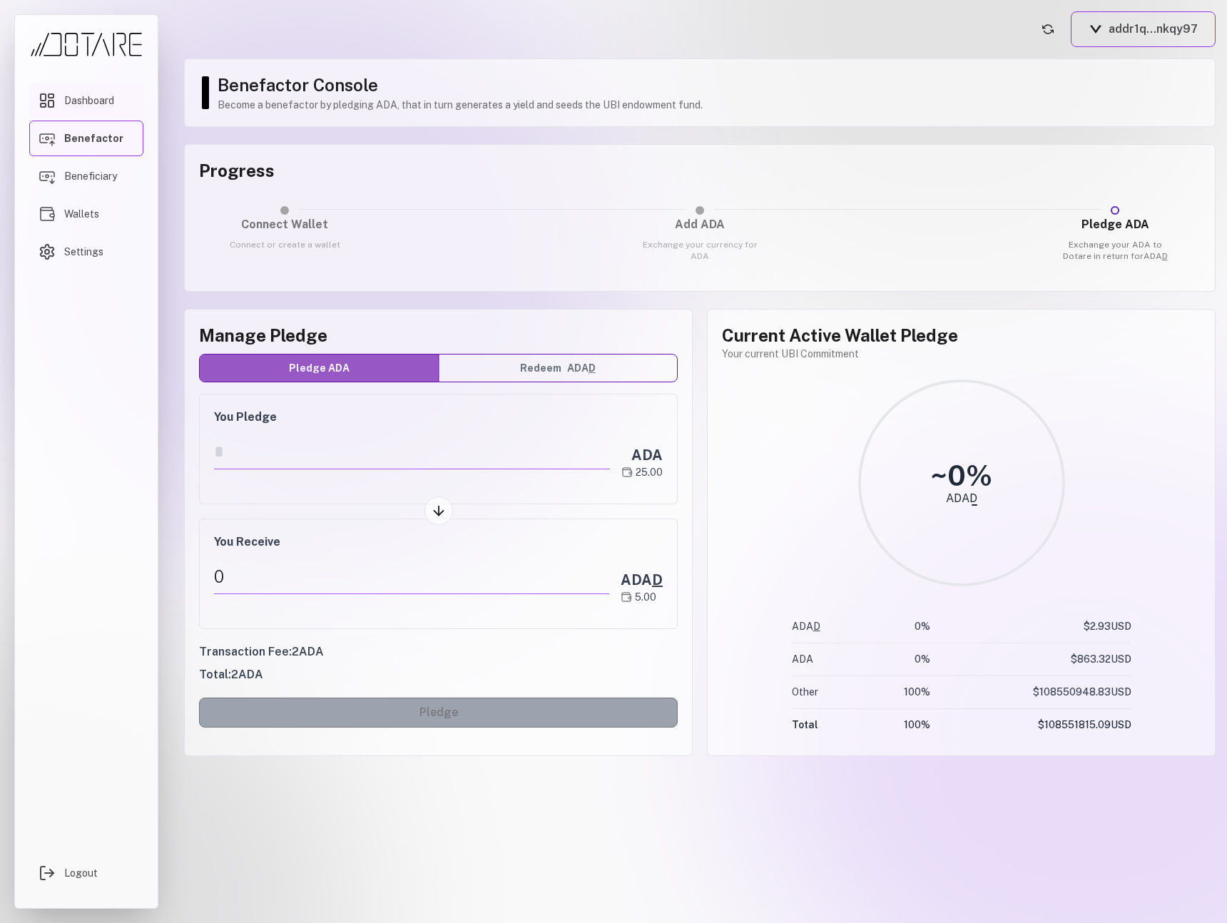
click at [91, 106] on span "Dashboard" at bounding box center [89, 100] width 50 height 14
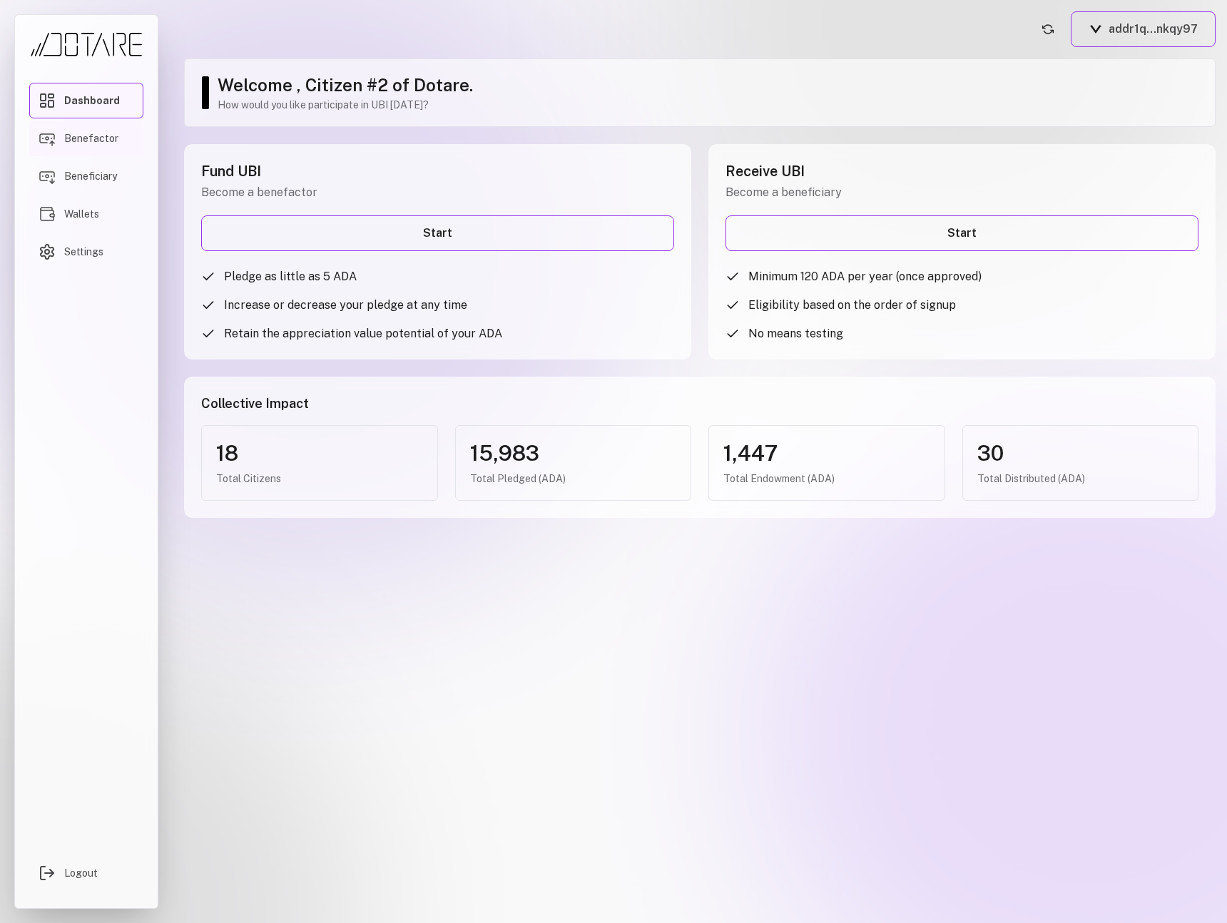
click at [94, 140] on span "Benefactor" at bounding box center [91, 138] width 54 height 14
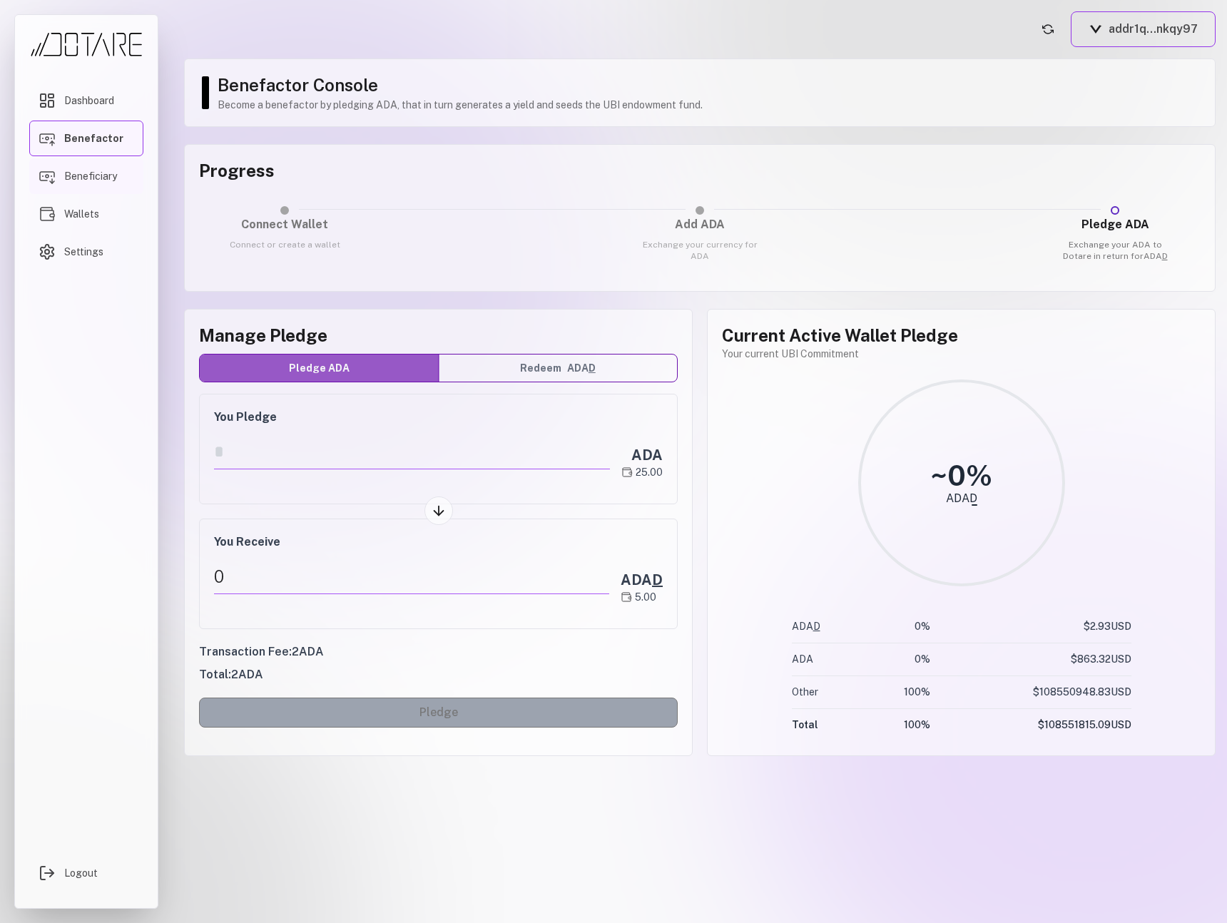
click at [94, 173] on span "Beneficiary" at bounding box center [90, 176] width 53 height 14
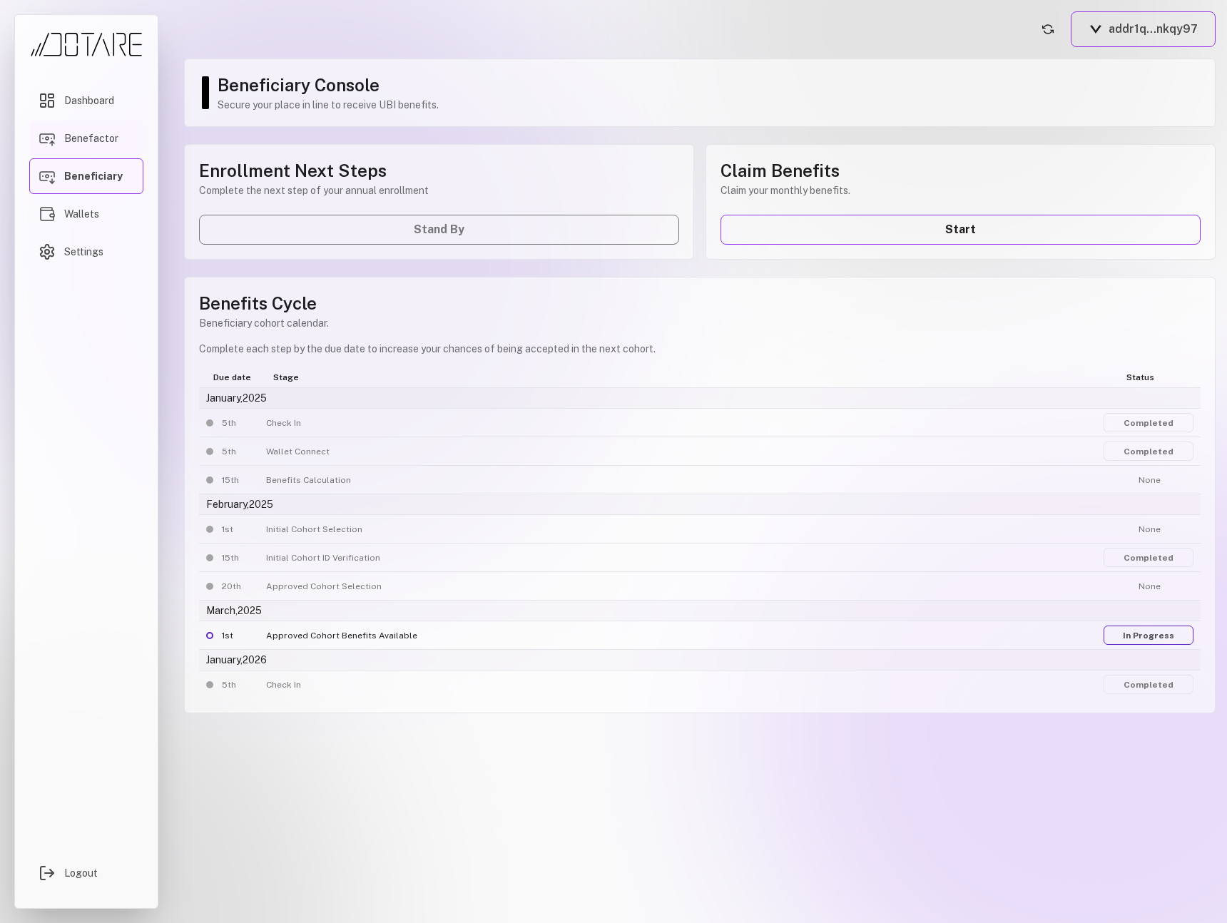
click at [86, 143] on span "Benefactor" at bounding box center [91, 138] width 54 height 14
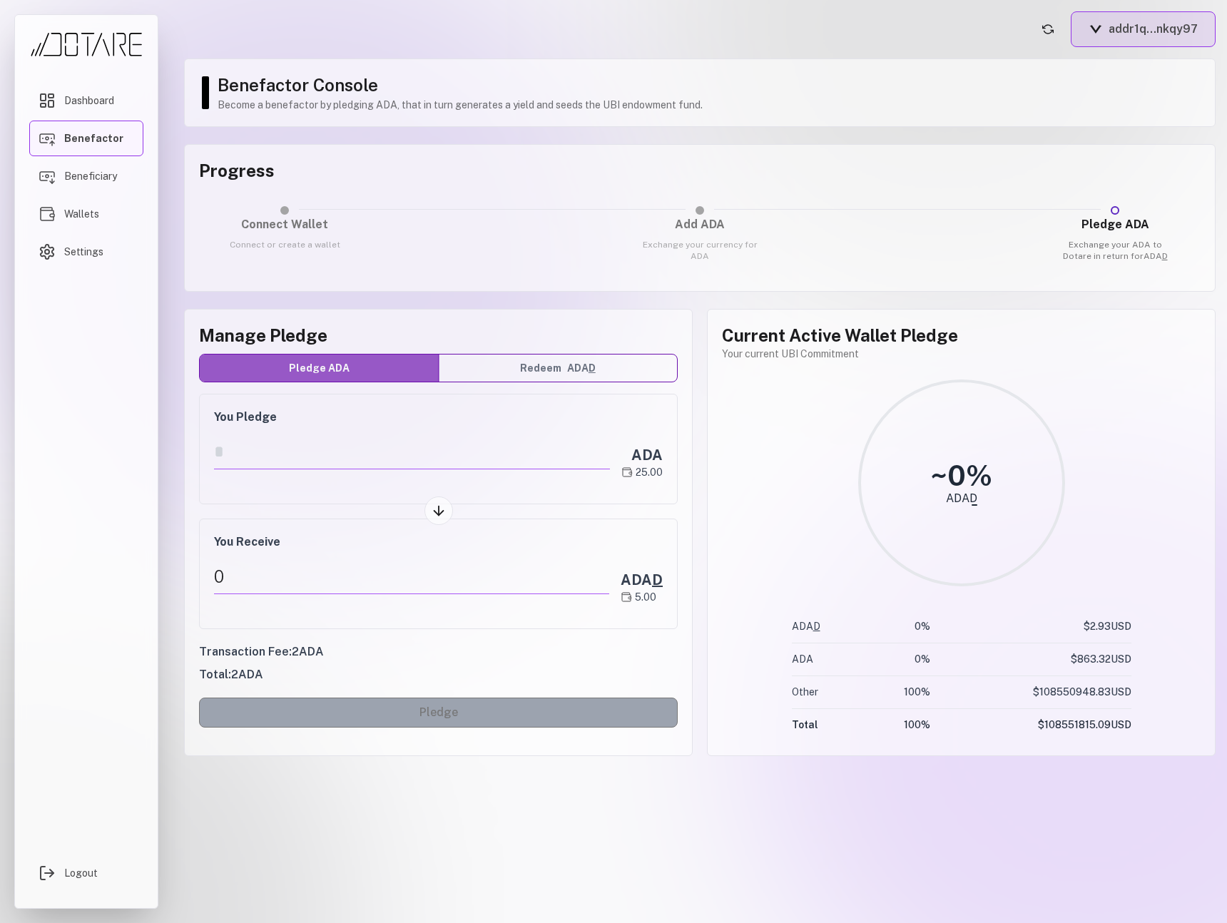
click at [1105, 45] on button "addr1q...nkqy97" at bounding box center [1143, 29] width 145 height 36
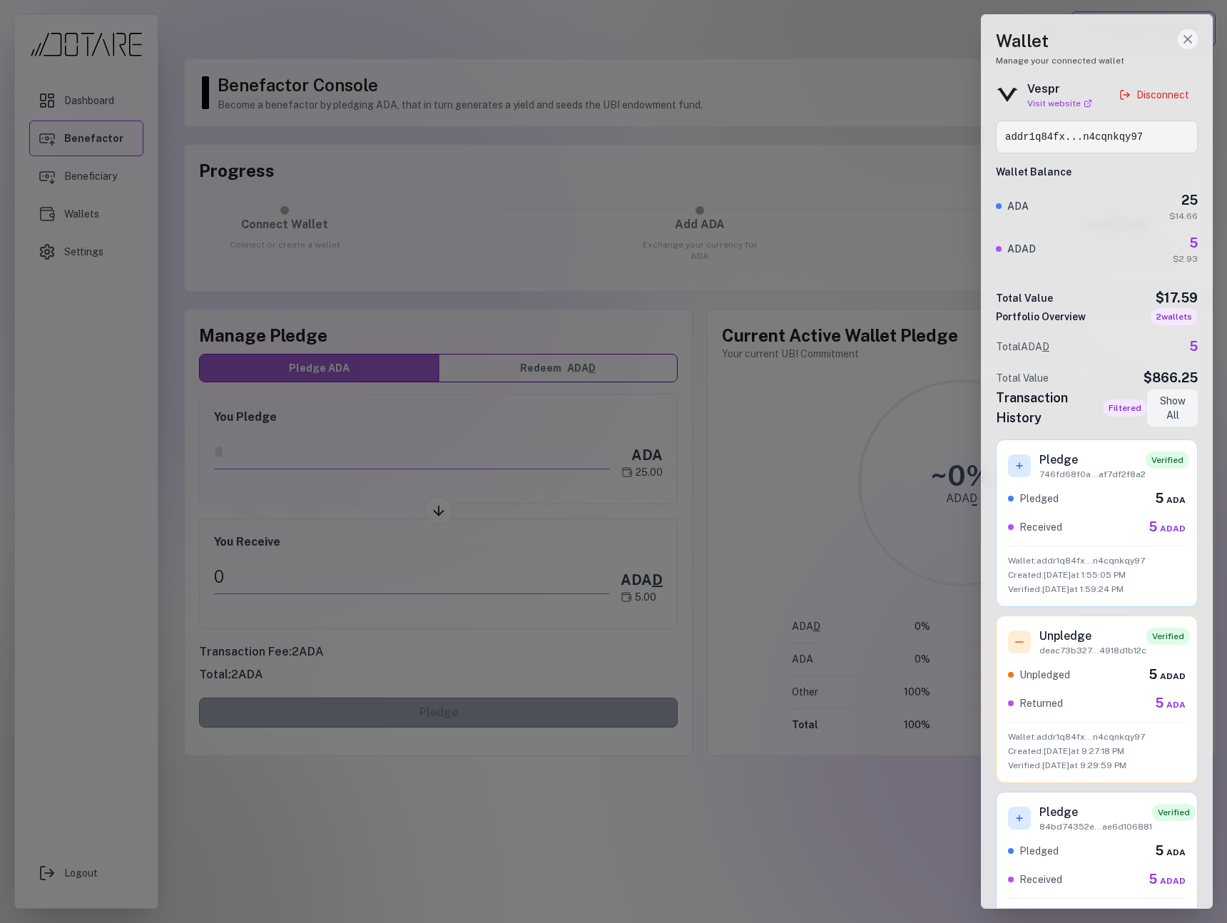
click at [1183, 44] on icon "Close wallet drawer" at bounding box center [1188, 39] width 14 height 14
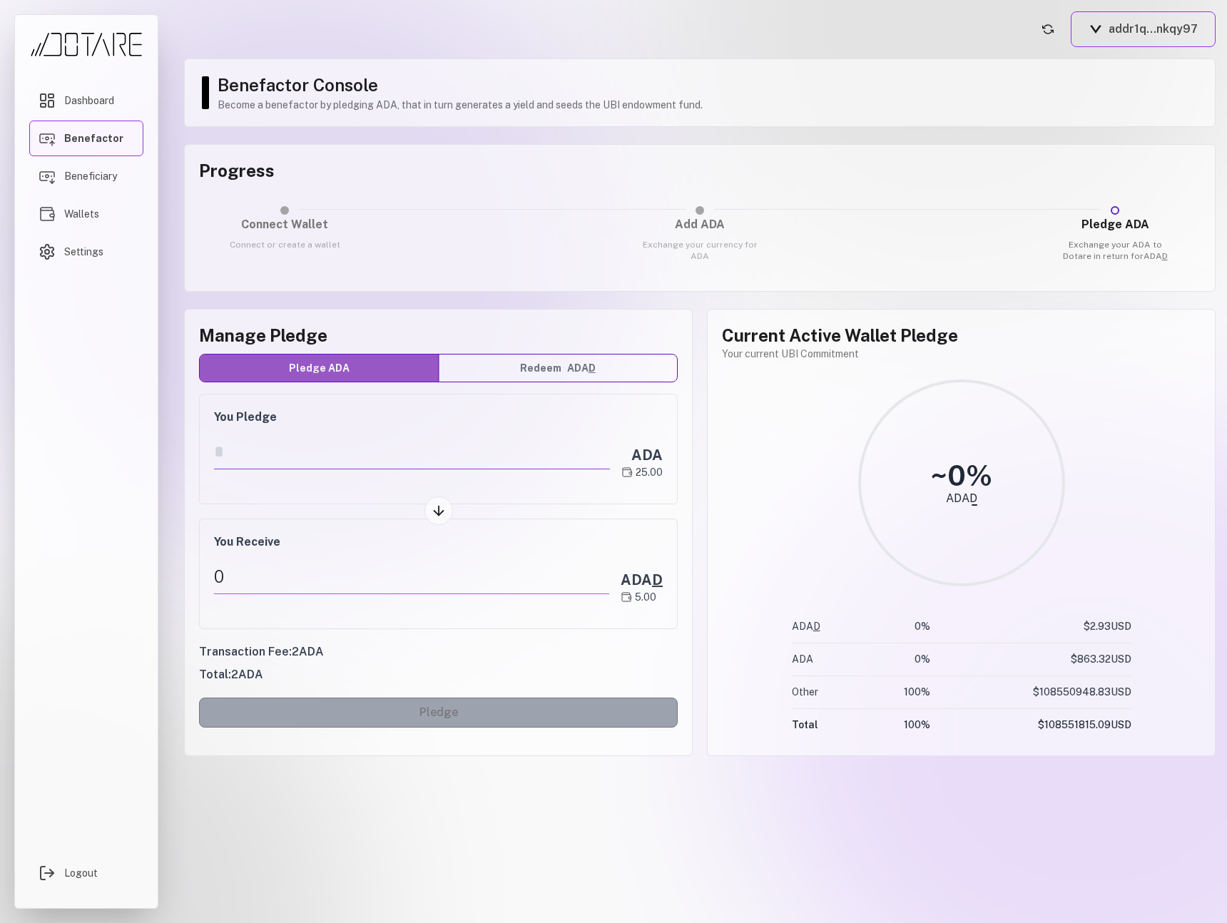
click at [295, 456] on input "number" at bounding box center [412, 451] width 396 height 35
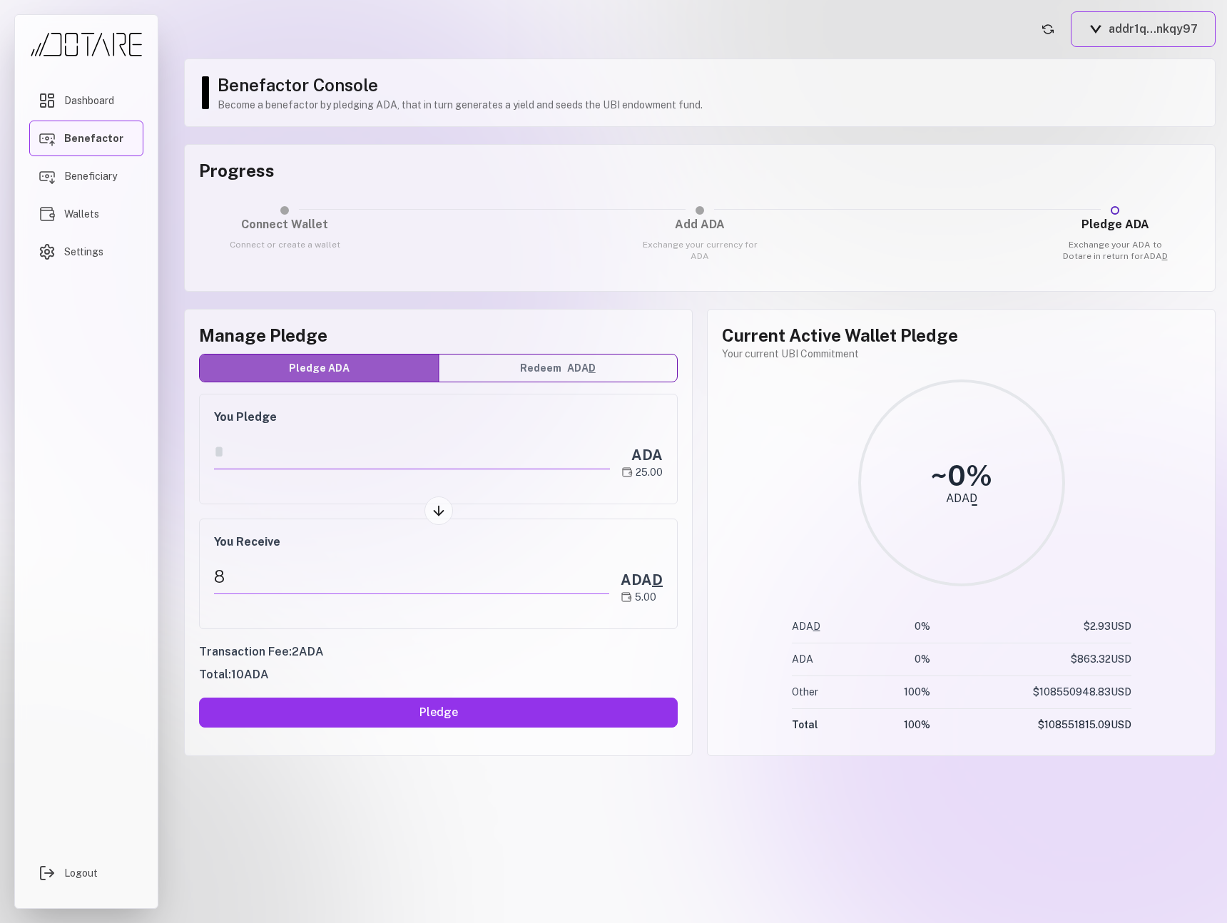
click at [383, 436] on input "*" at bounding box center [412, 451] width 396 height 35
type input "*"
click at [580, 377] on button "Redeem ADA D" at bounding box center [558, 368] width 239 height 27
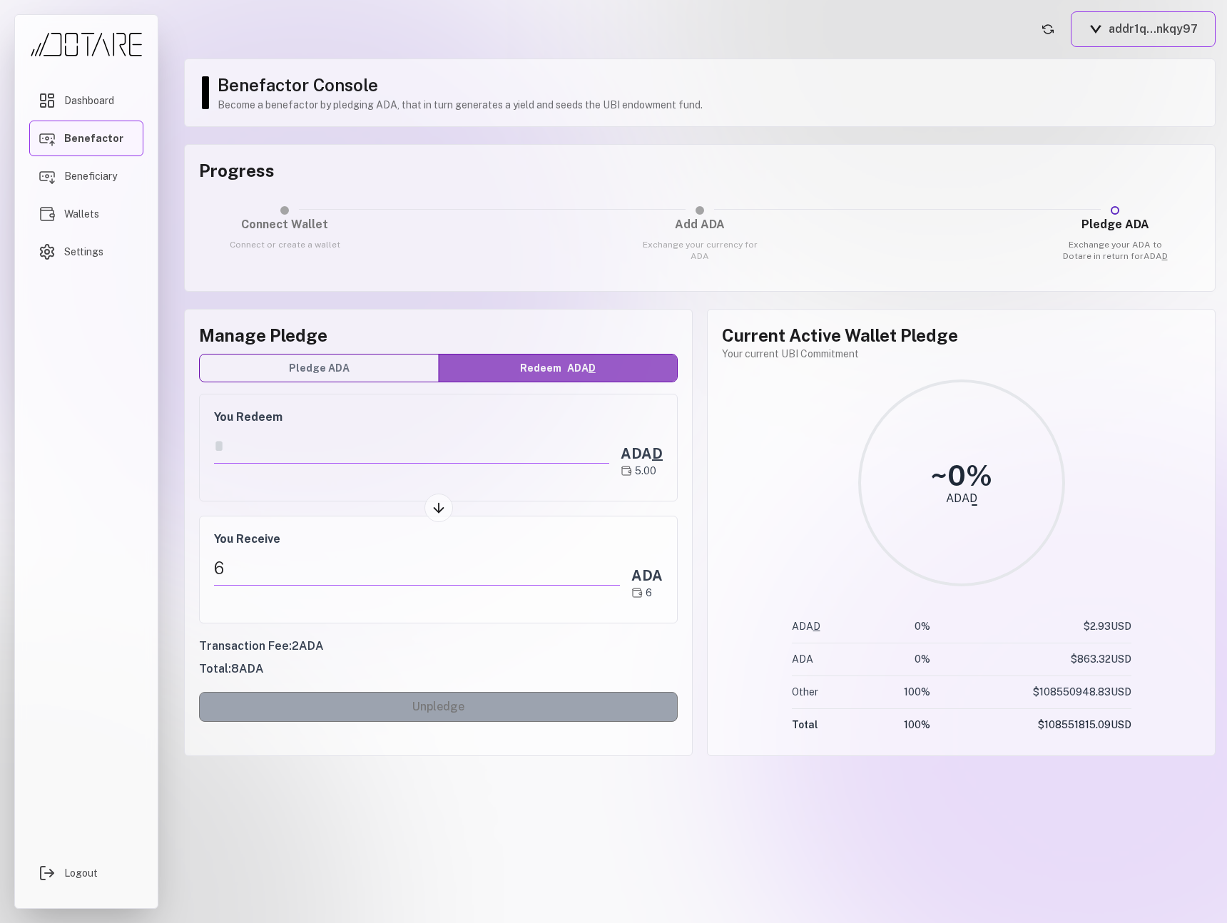
click at [192, 516] on div "Manage Pledge Pledge ADA Redeem ADA D You Redeem * ADA D 5.00 You Receive 6 ADA…" at bounding box center [438, 532] width 509 height 447
click at [98, 210] on span "Wallets" at bounding box center [81, 214] width 35 height 14
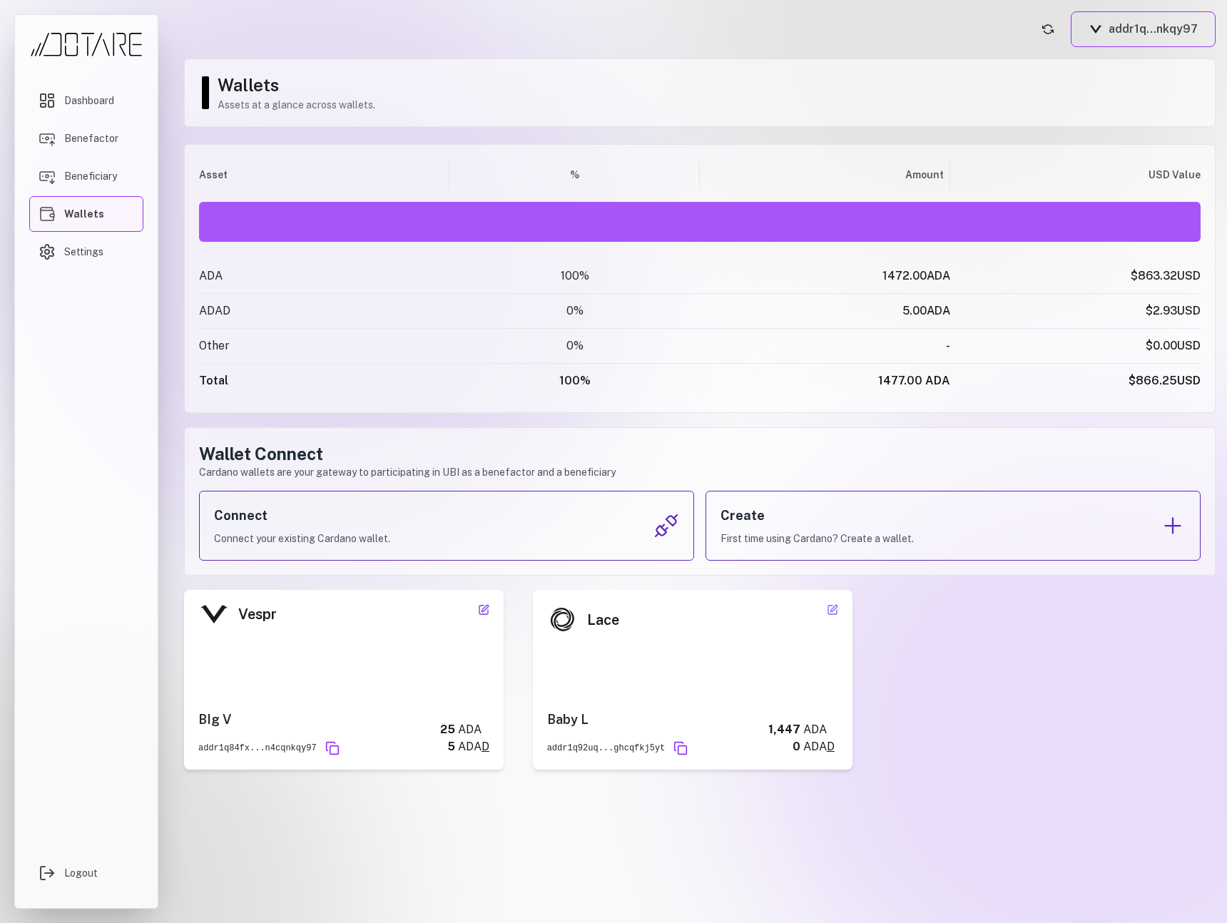
click at [487, 612] on icon at bounding box center [483, 610] width 9 height 9
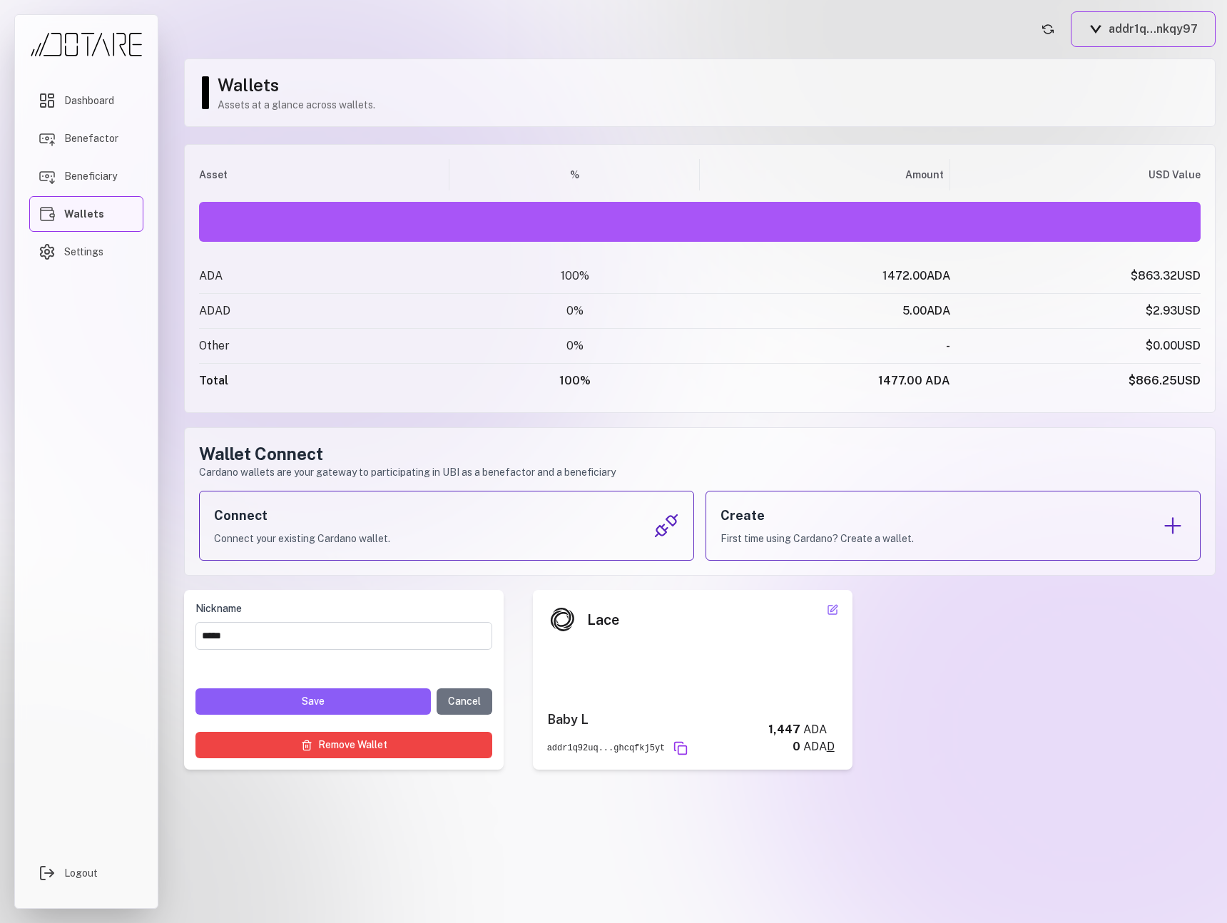
click at [487, 612] on label "Nickname" at bounding box center [343, 608] width 297 height 15
click at [487, 622] on input "*****" at bounding box center [343, 636] width 297 height 28
click at [490, 608] on label "Nickname" at bounding box center [343, 608] width 297 height 15
click at [490, 622] on input "*****" at bounding box center [343, 636] width 297 height 28
click at [470, 711] on button "Cancel" at bounding box center [465, 701] width 56 height 26
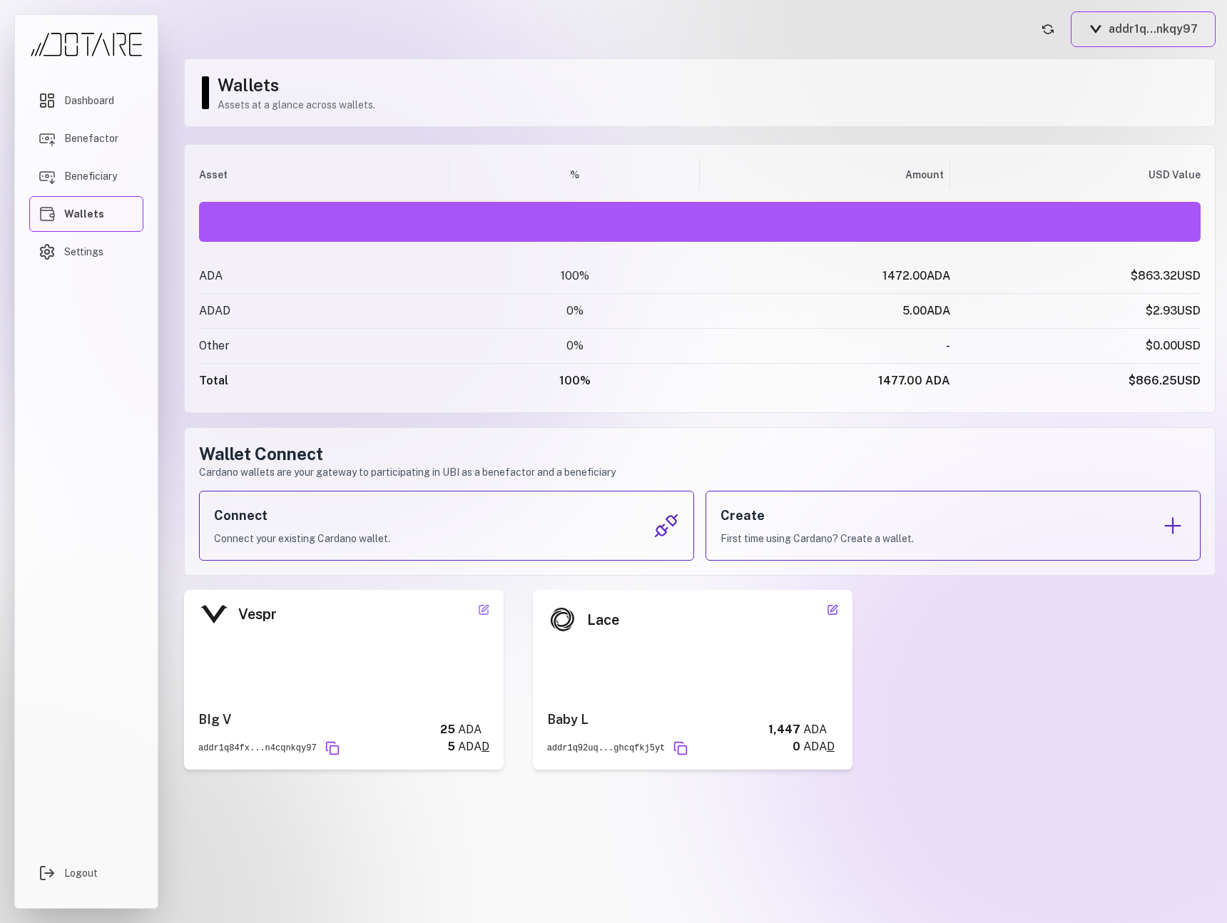
click at [829, 604] on icon at bounding box center [832, 609] width 11 height 11
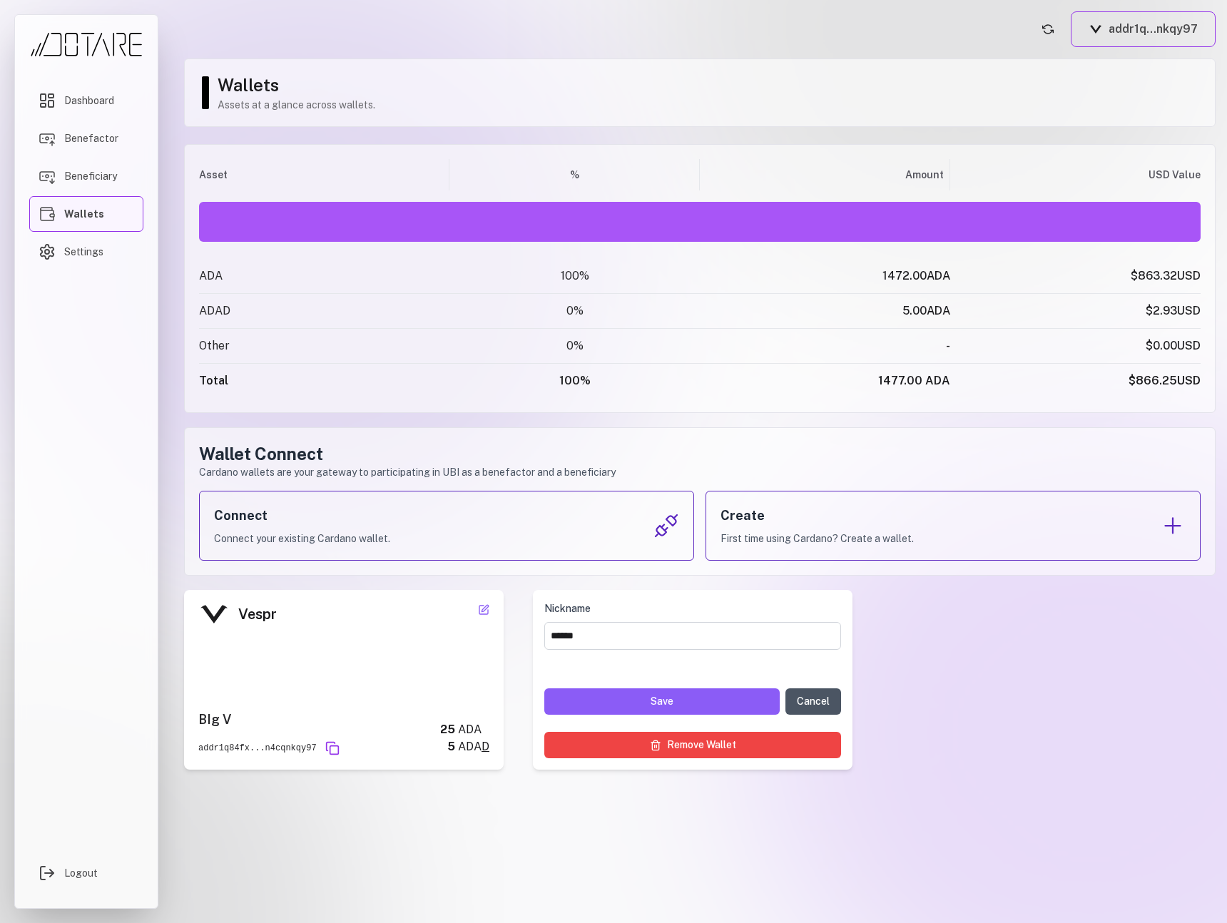
click at [824, 701] on button "Cancel" at bounding box center [814, 701] width 56 height 26
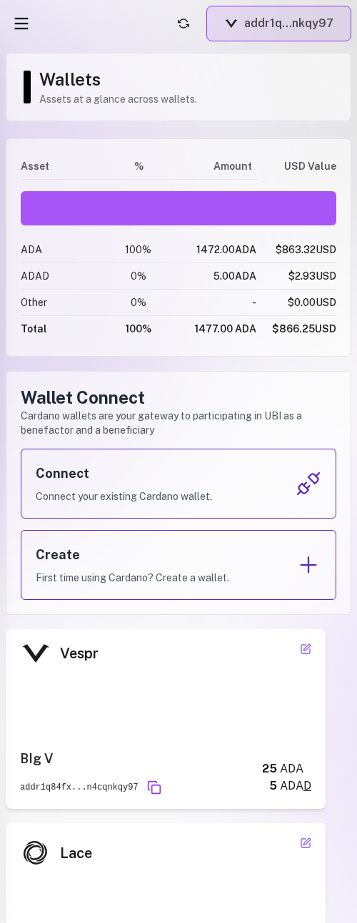
click at [277, 36] on button "addr1q...nkqy97" at bounding box center [278, 24] width 145 height 36
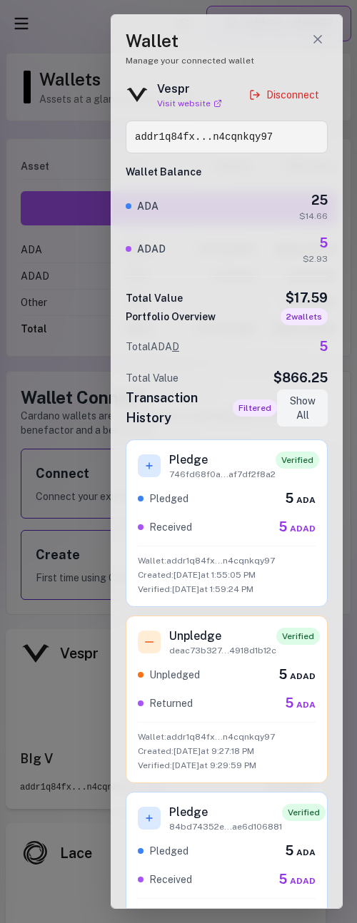
click at [277, 36] on h1 "Wallet" at bounding box center [227, 40] width 202 height 23
click at [320, 43] on icon "Close wallet drawer" at bounding box center [317, 39] width 14 height 14
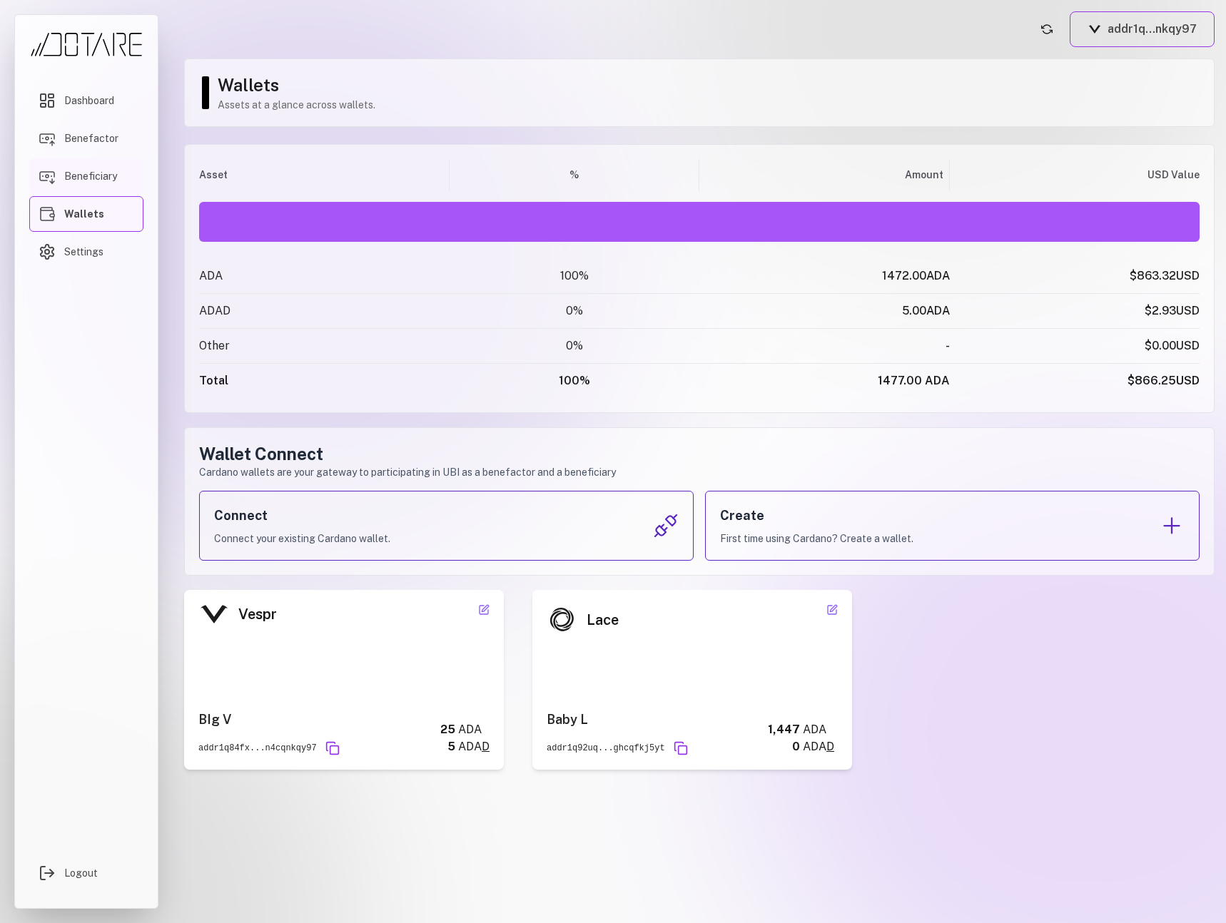
click at [103, 165] on link "Beneficiary" at bounding box center [86, 176] width 114 height 36
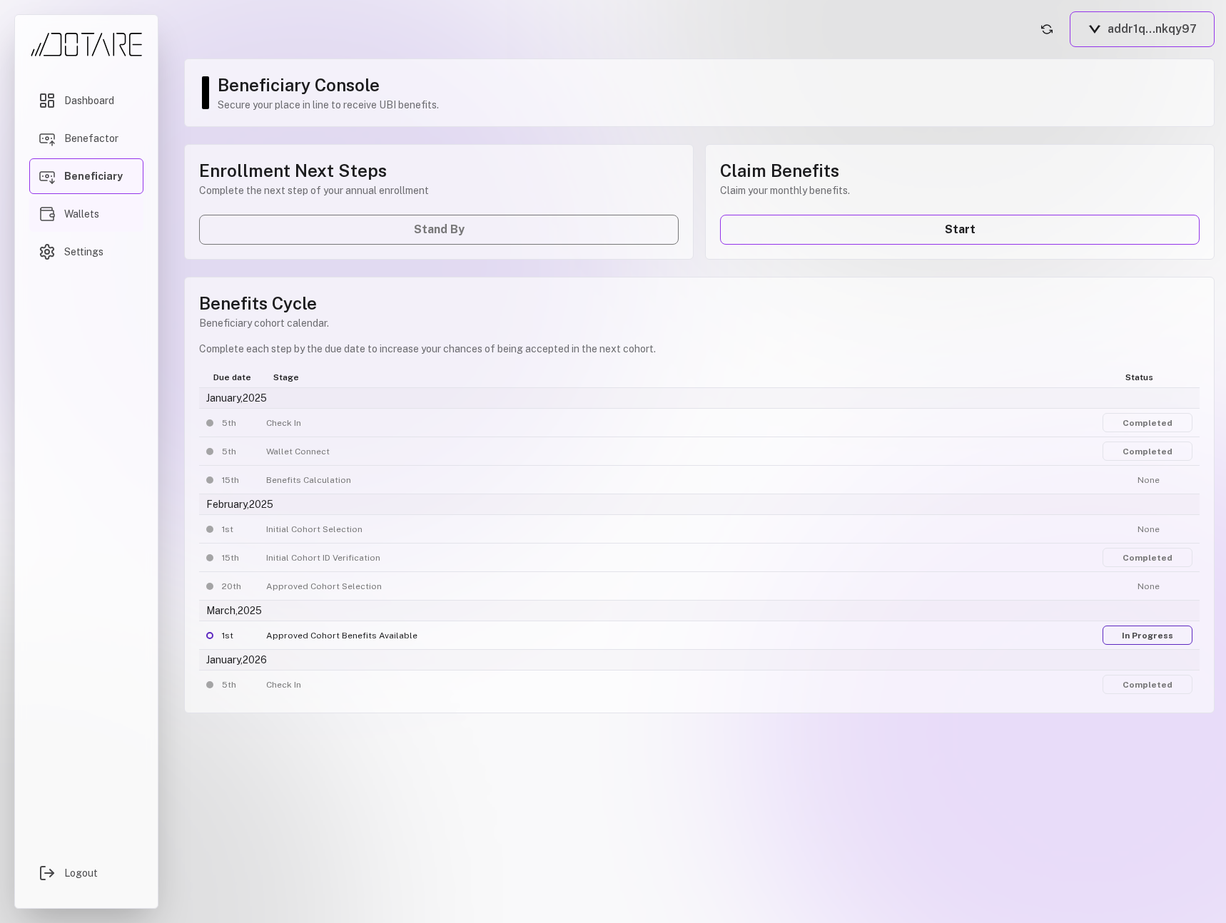
click at [101, 197] on link "Wallets" at bounding box center [86, 214] width 114 height 36
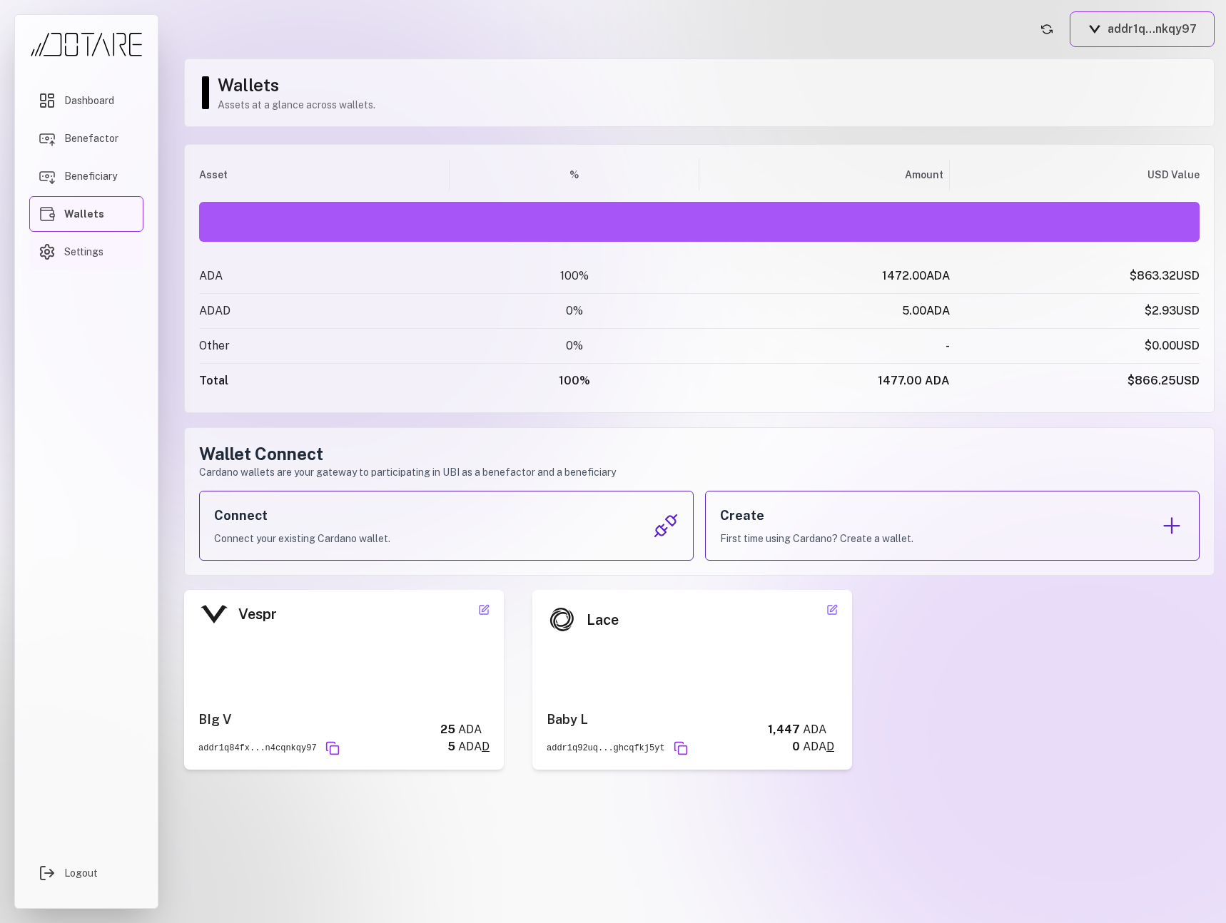
click at [101, 242] on link "Settings" at bounding box center [86, 252] width 114 height 36
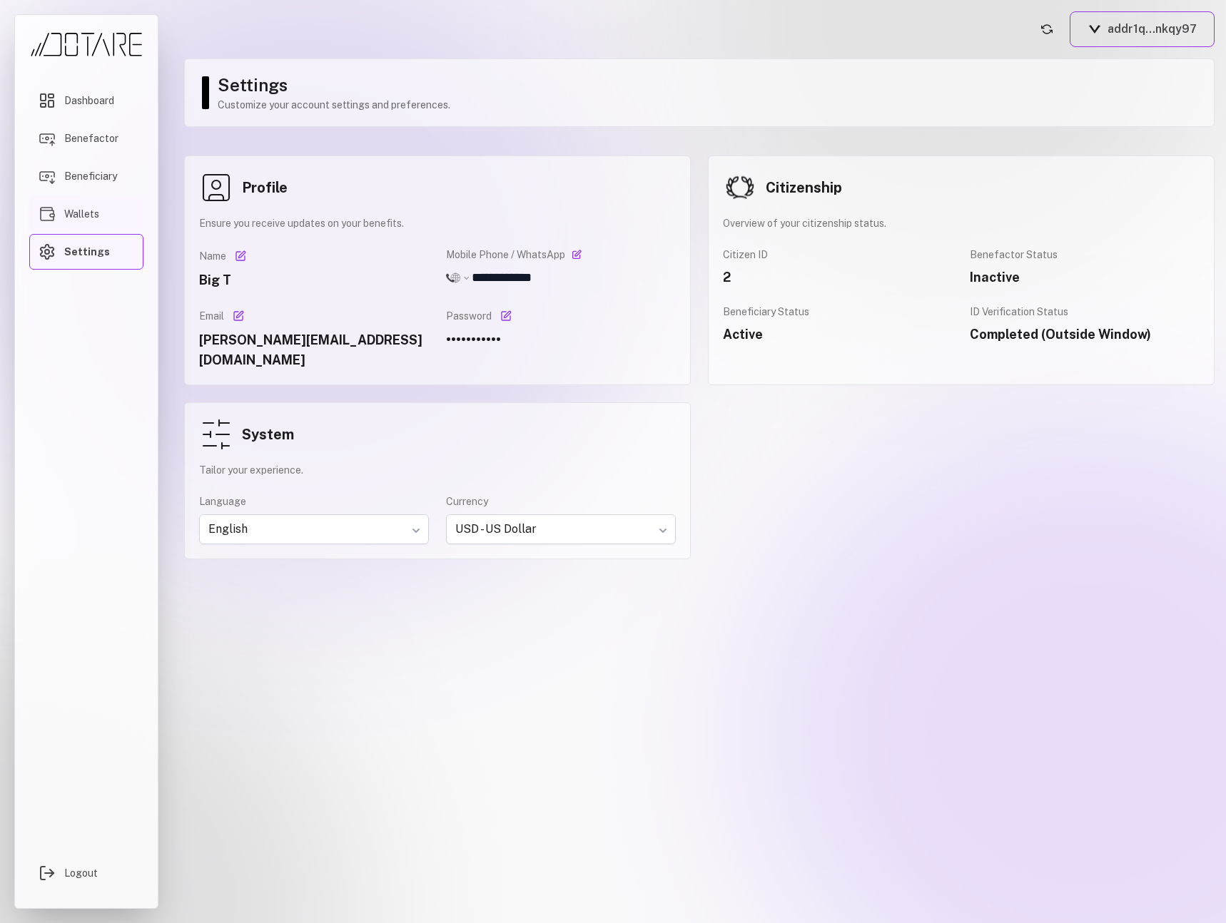
click at [106, 213] on link "Wallets" at bounding box center [86, 214] width 114 height 36
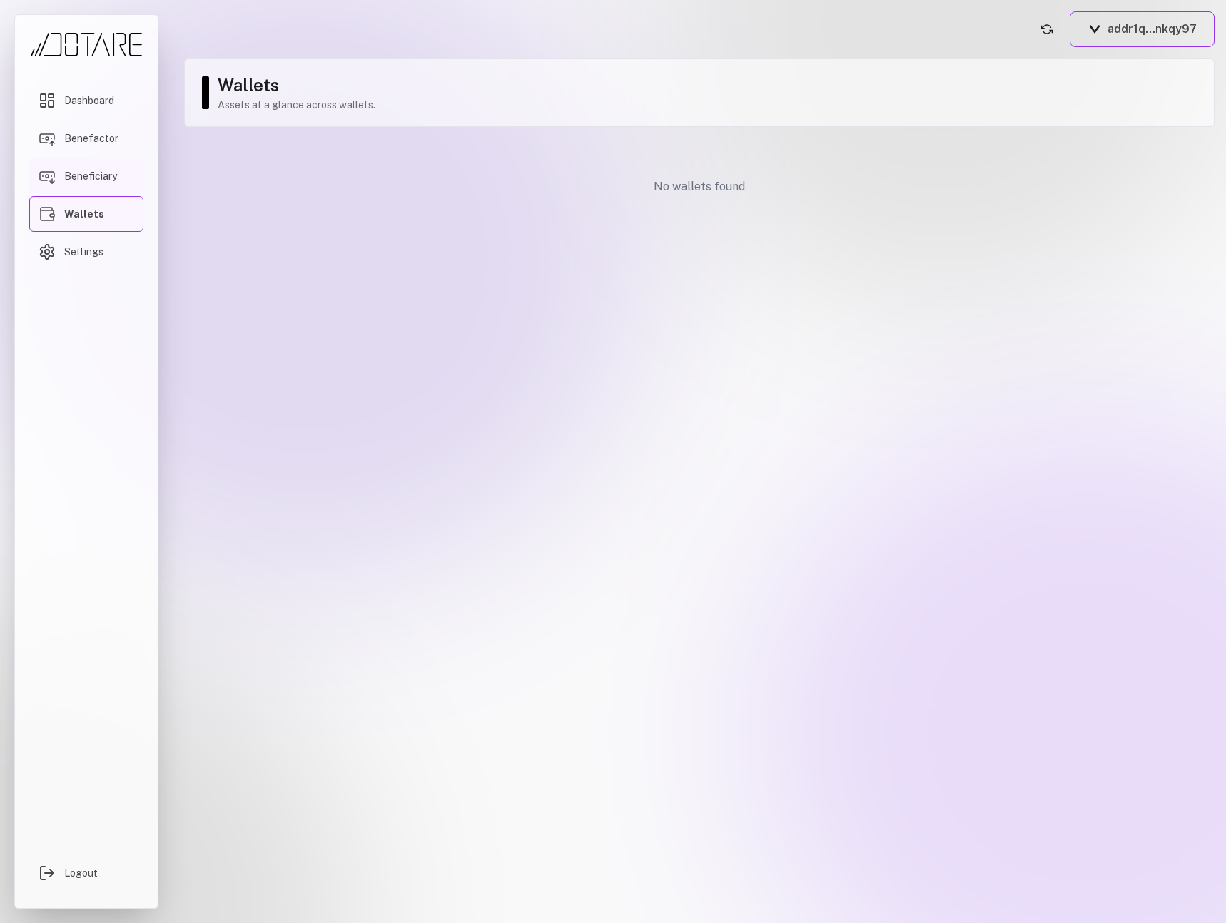
click at [93, 178] on span "Beneficiary" at bounding box center [90, 176] width 53 height 14
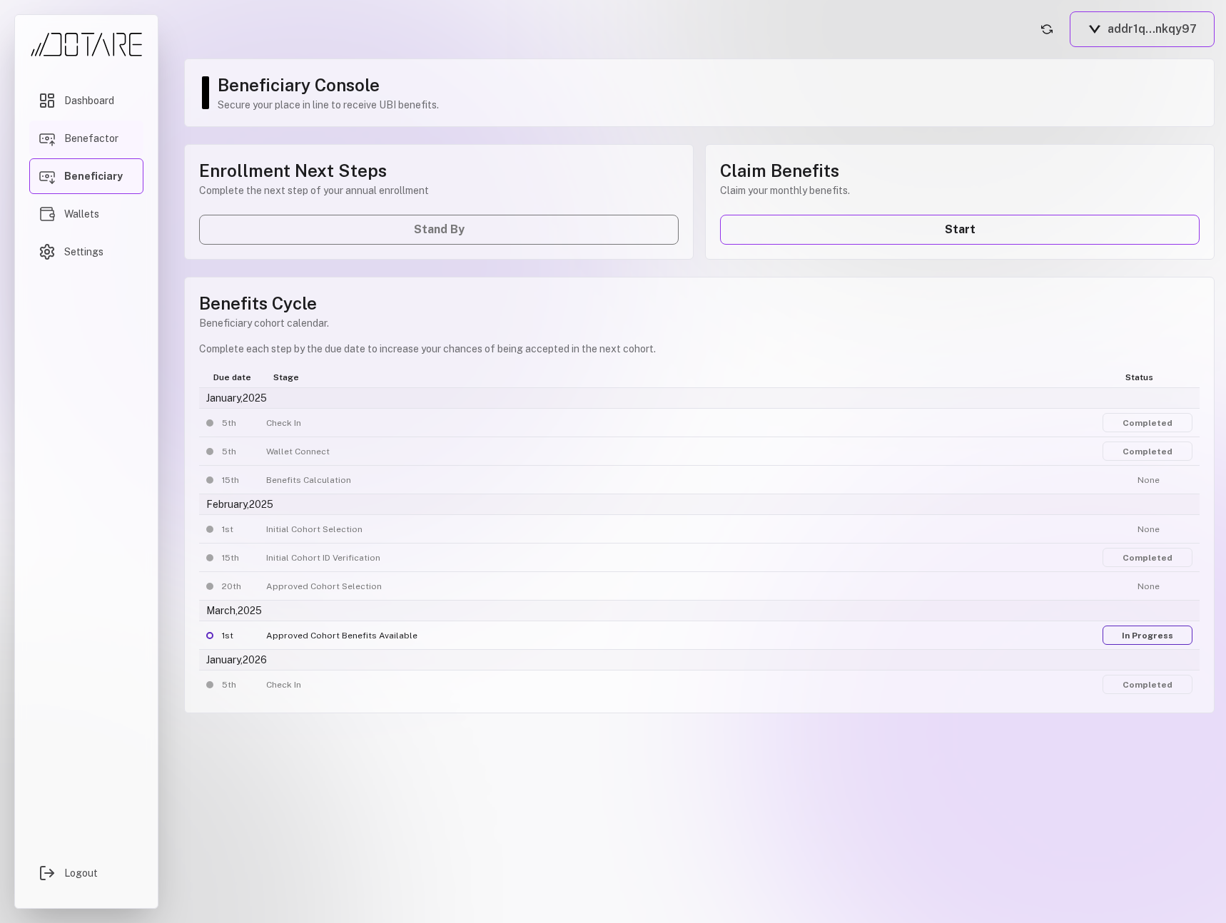
click at [96, 143] on span "Benefactor" at bounding box center [91, 138] width 54 height 14
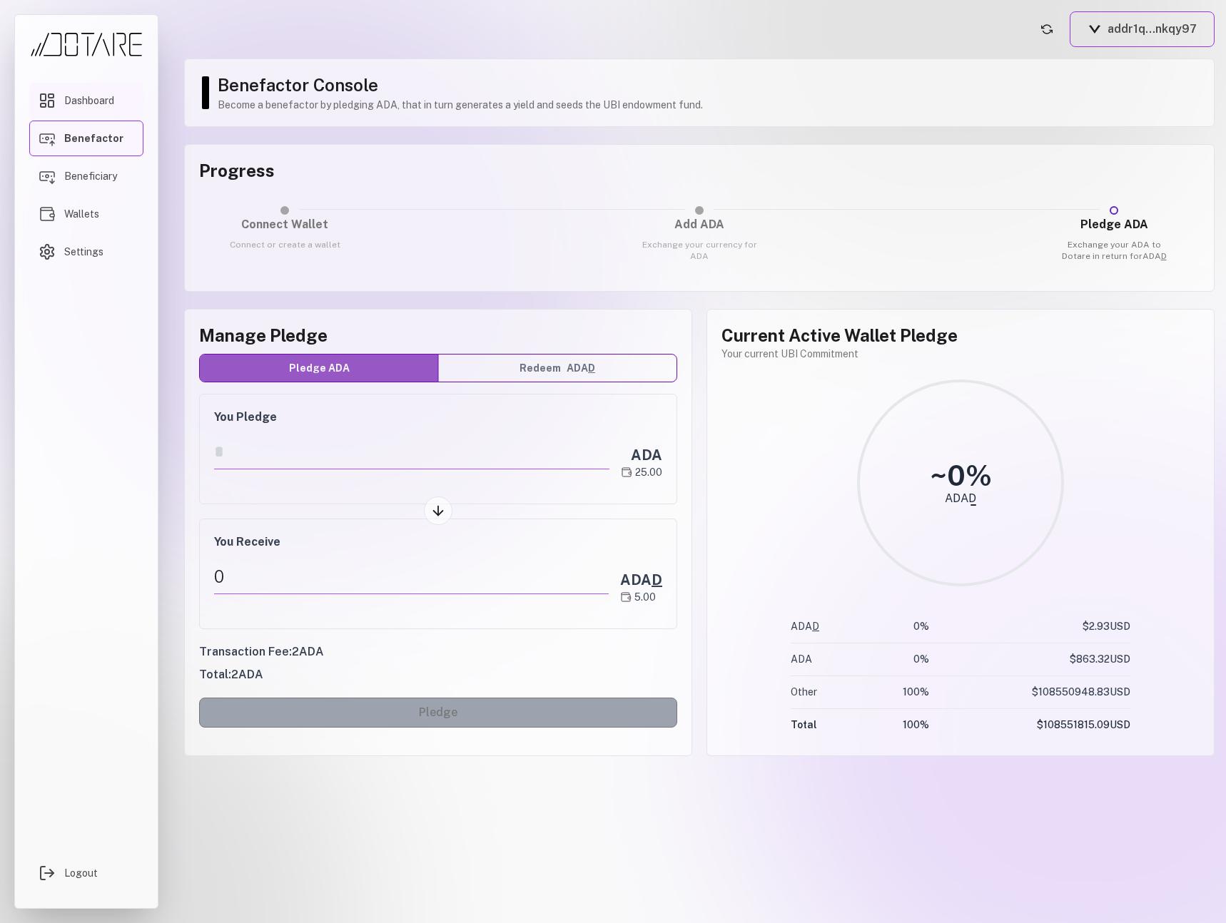
click at [96, 103] on span "Dashboard" at bounding box center [89, 100] width 50 height 14
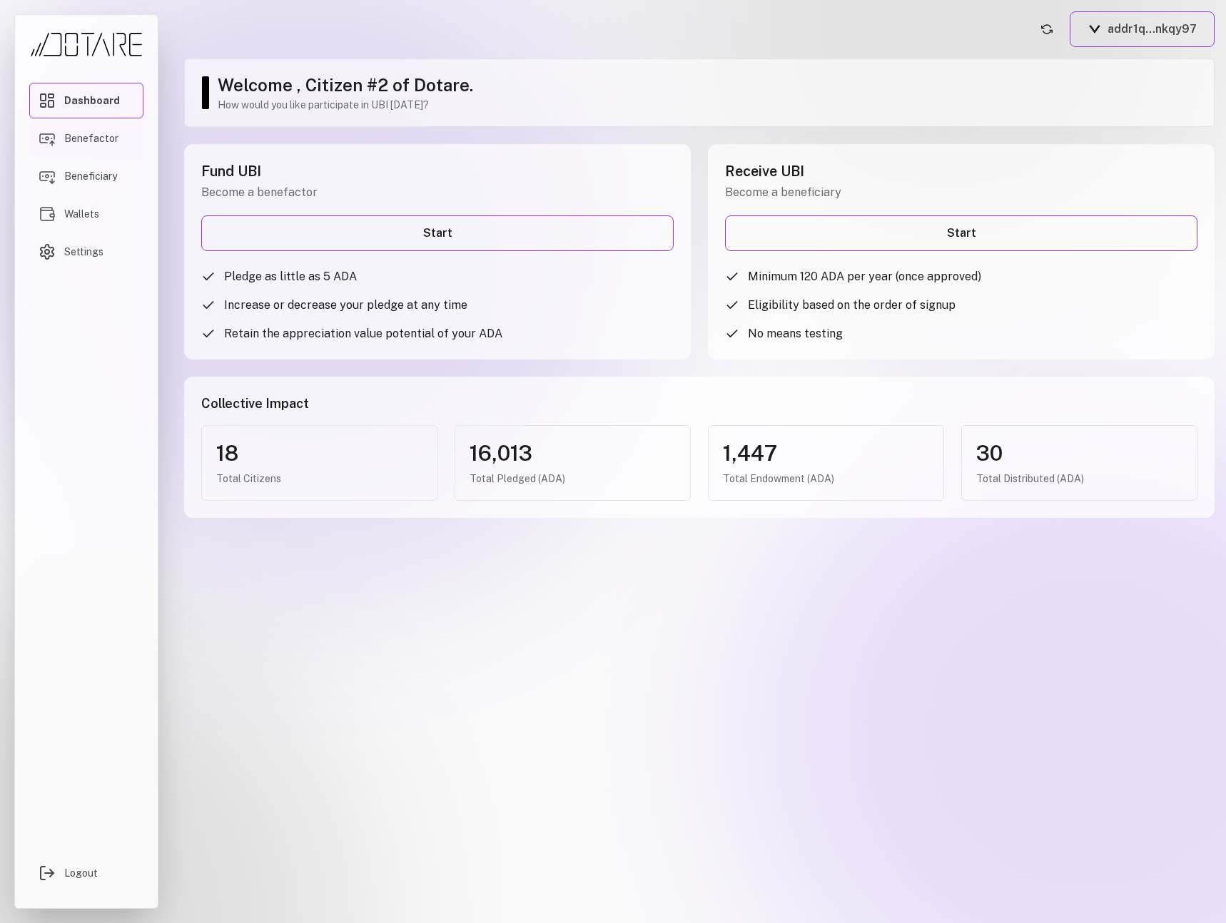
click at [91, 156] on link "Benefactor" at bounding box center [86, 139] width 114 height 36
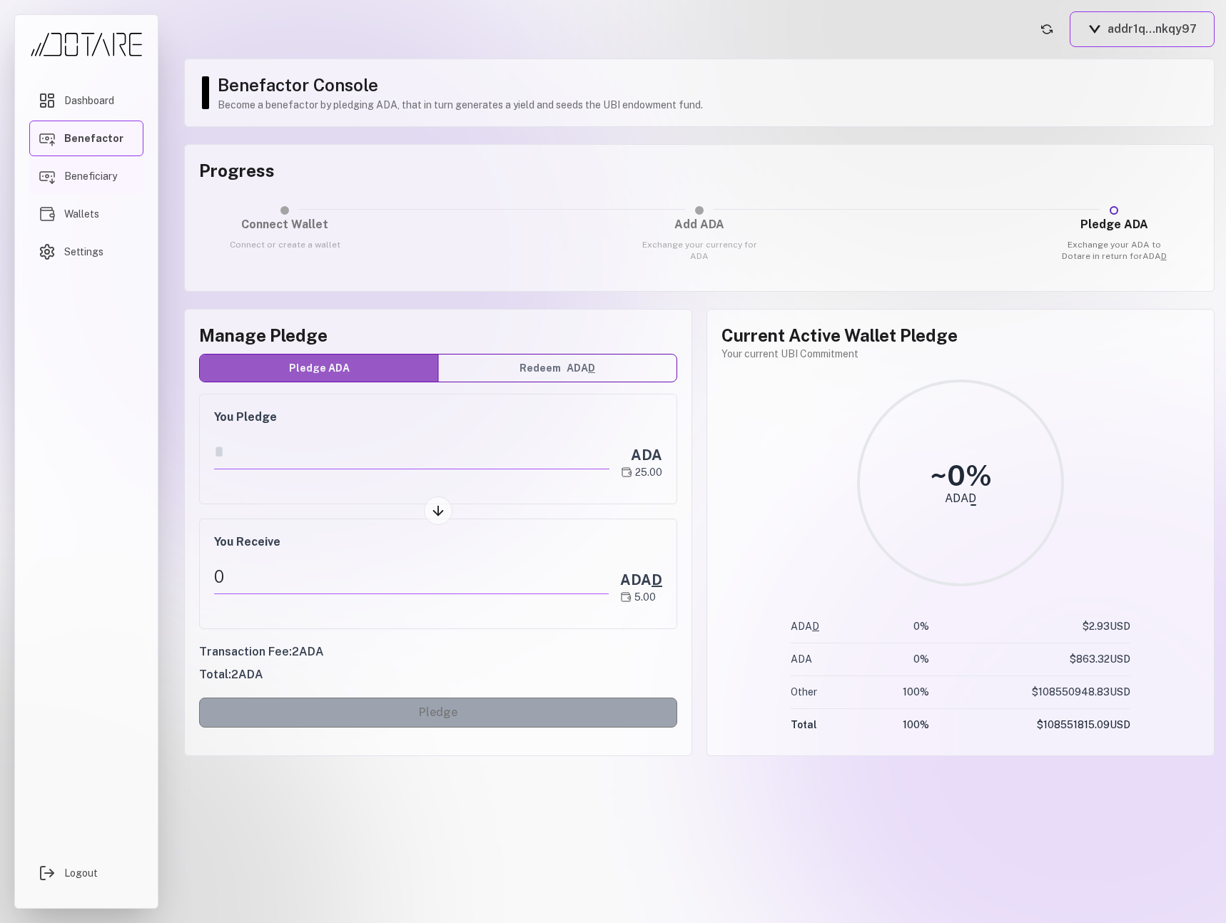
click at [94, 189] on link "Beneficiary" at bounding box center [86, 176] width 114 height 36
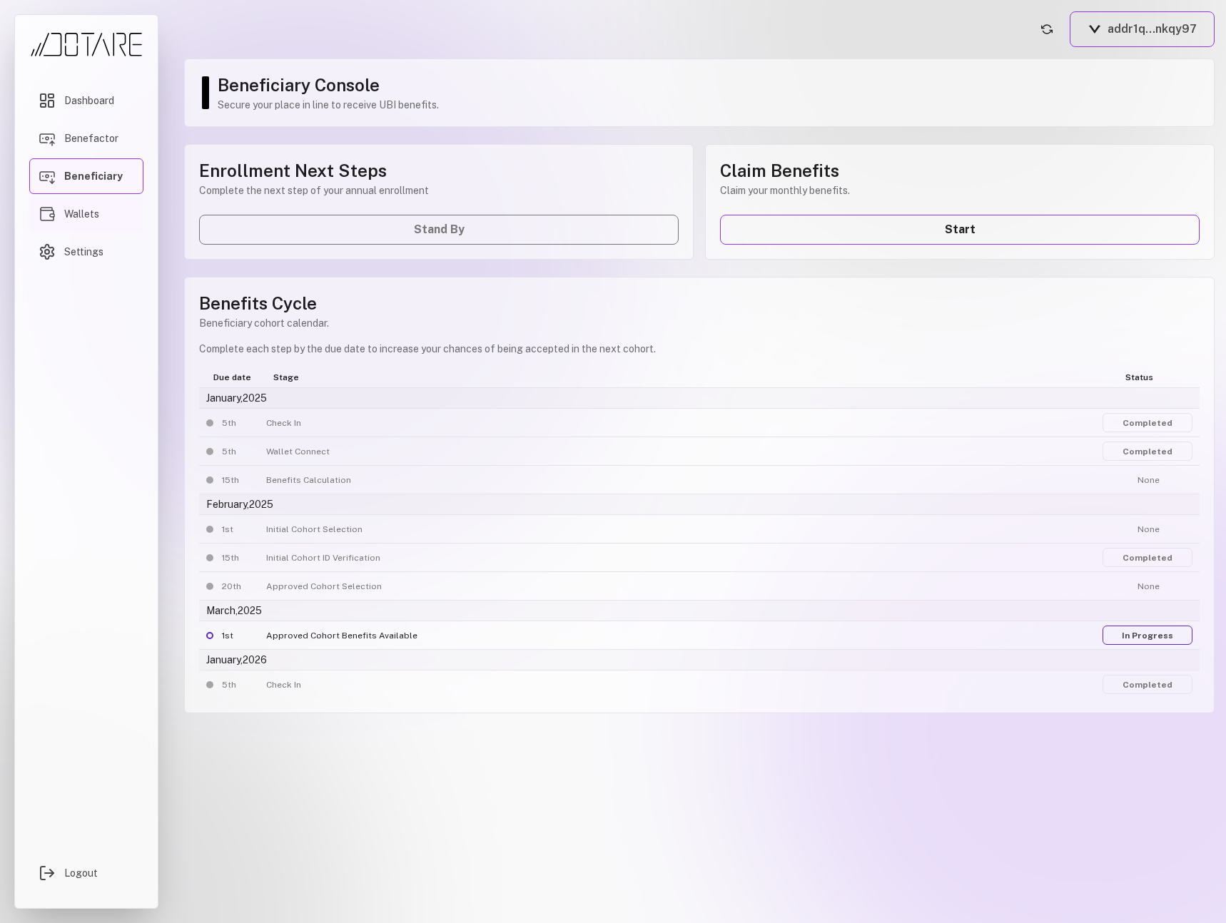
click at [96, 209] on span "Wallets" at bounding box center [81, 214] width 35 height 14
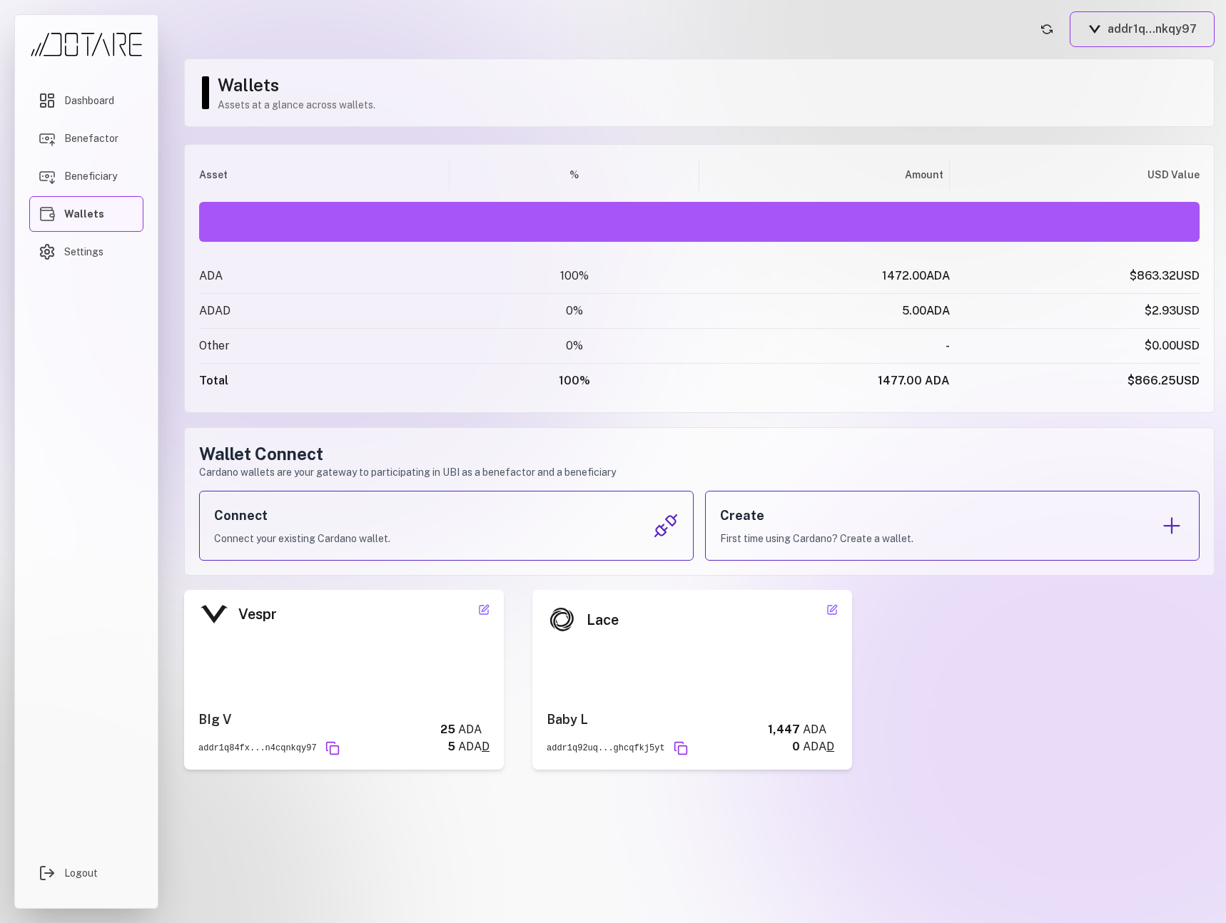
click at [4, 314] on div "Dashboard Benefactor Beneficiary Wallets Settings Logout" at bounding box center [86, 461] width 173 height 923
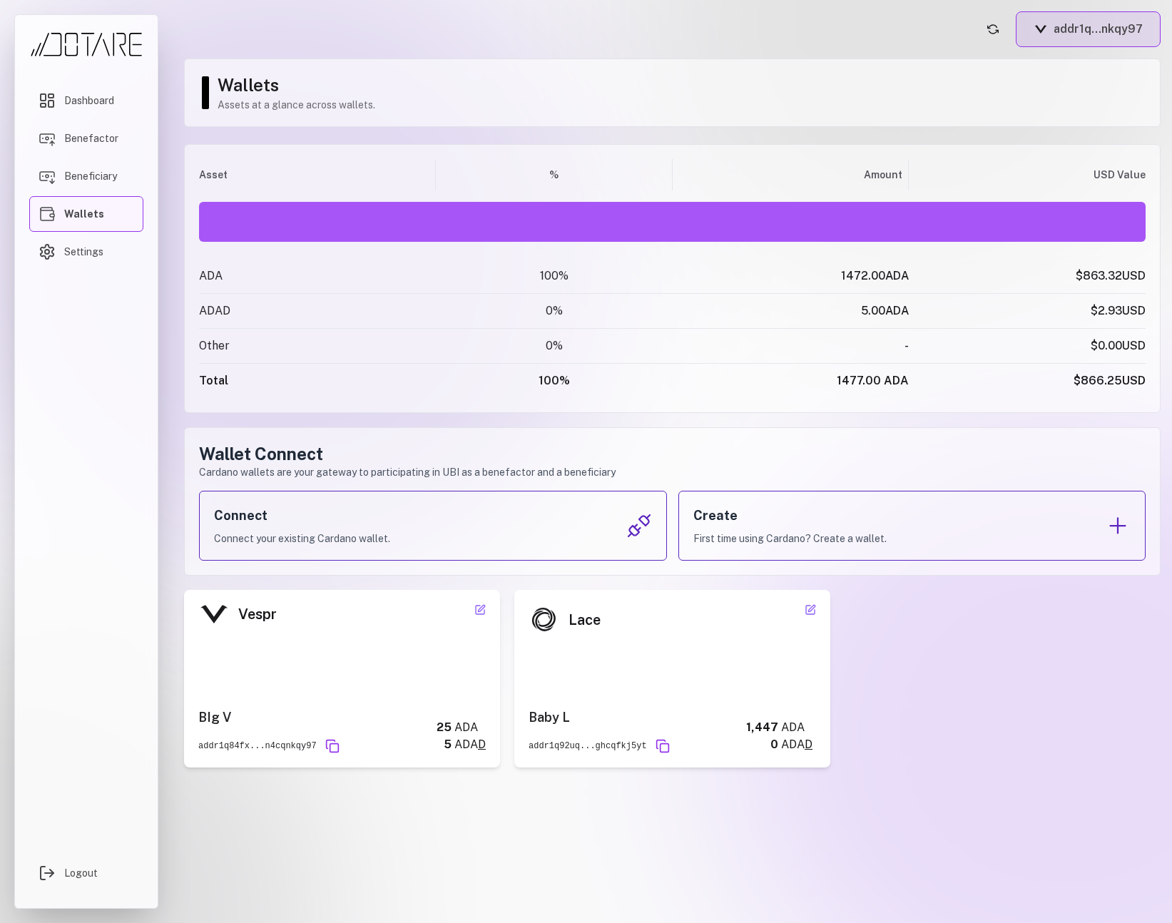
click at [1111, 26] on button "addr1q...nkqy97" at bounding box center [1088, 29] width 145 height 36
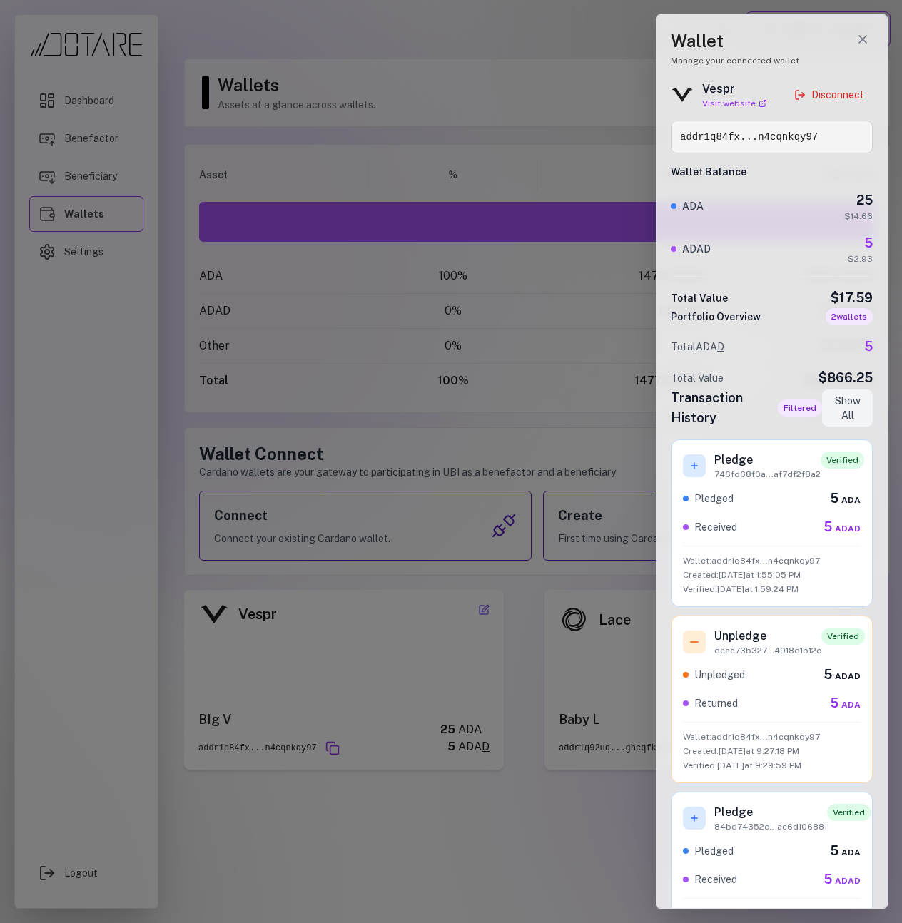
click at [593, 255] on div at bounding box center [451, 461] width 902 height 923
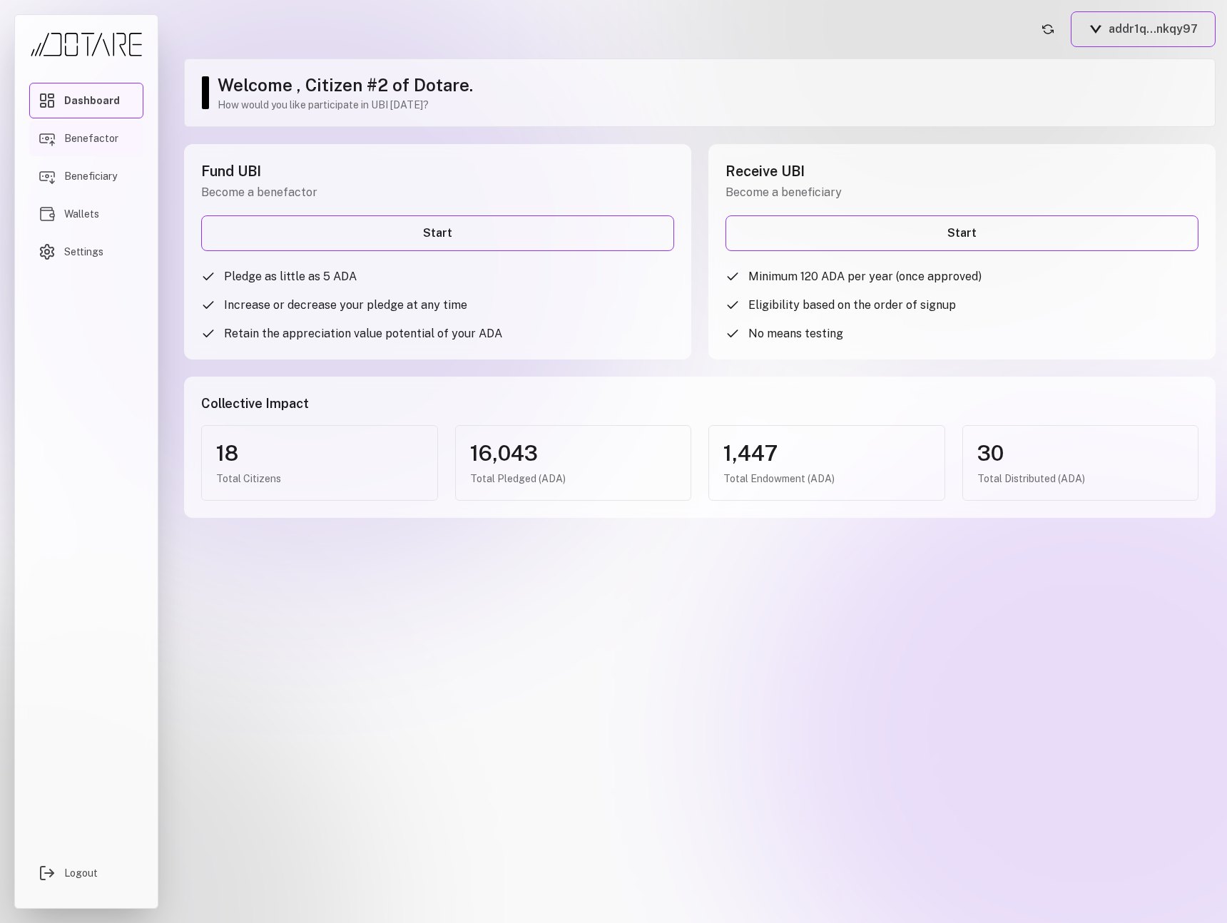
click at [106, 138] on span "Benefactor" at bounding box center [91, 138] width 54 height 14
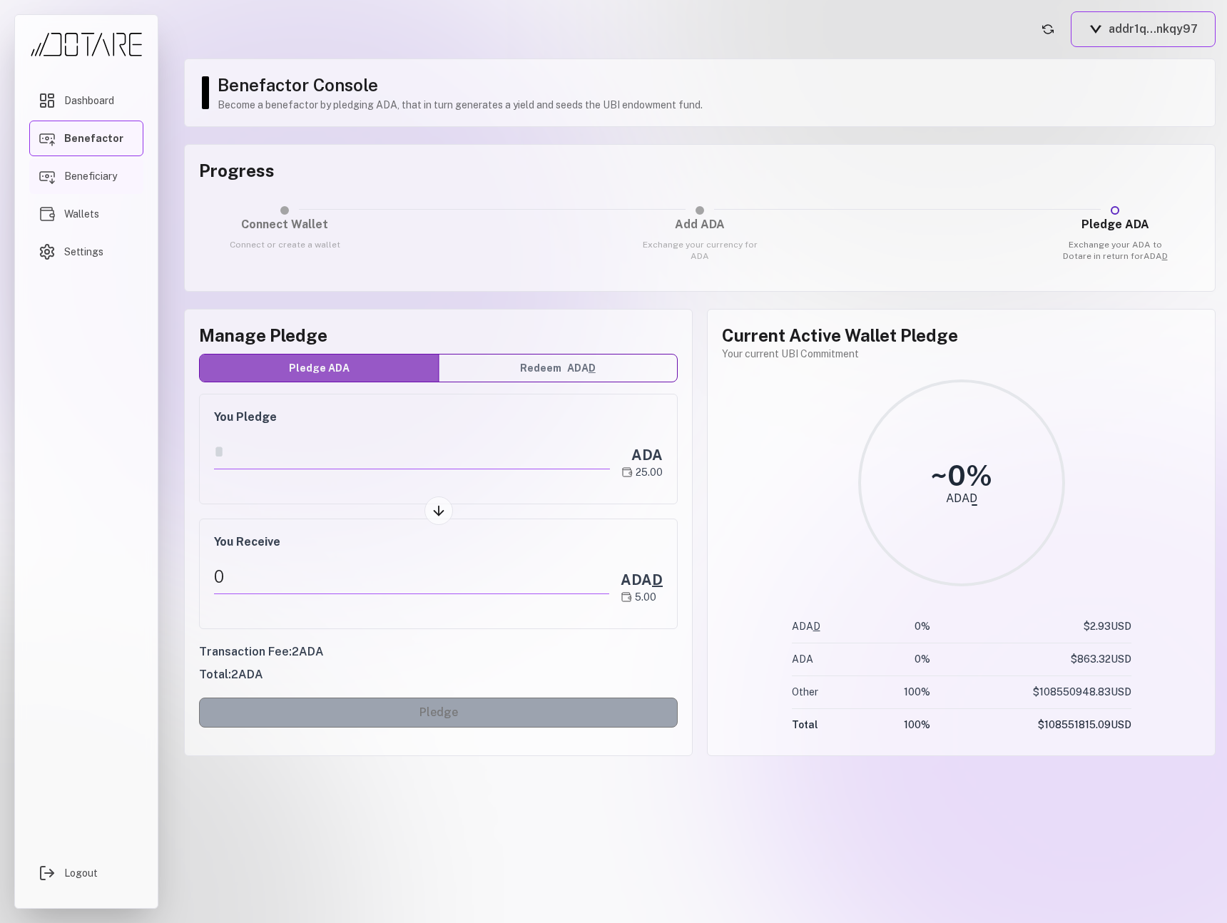
click at [107, 181] on span "Beneficiary" at bounding box center [90, 176] width 53 height 14
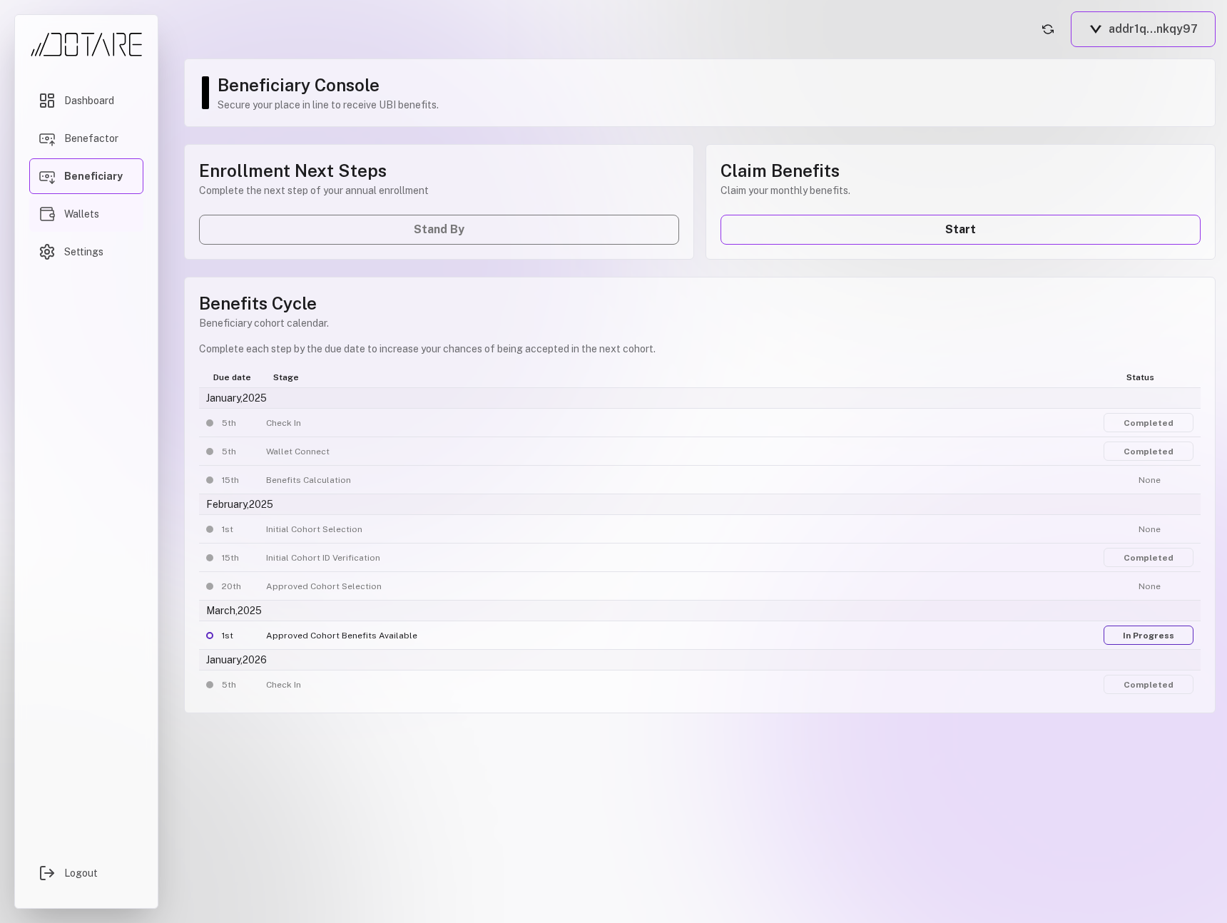
click at [104, 212] on link "Wallets" at bounding box center [86, 214] width 114 height 36
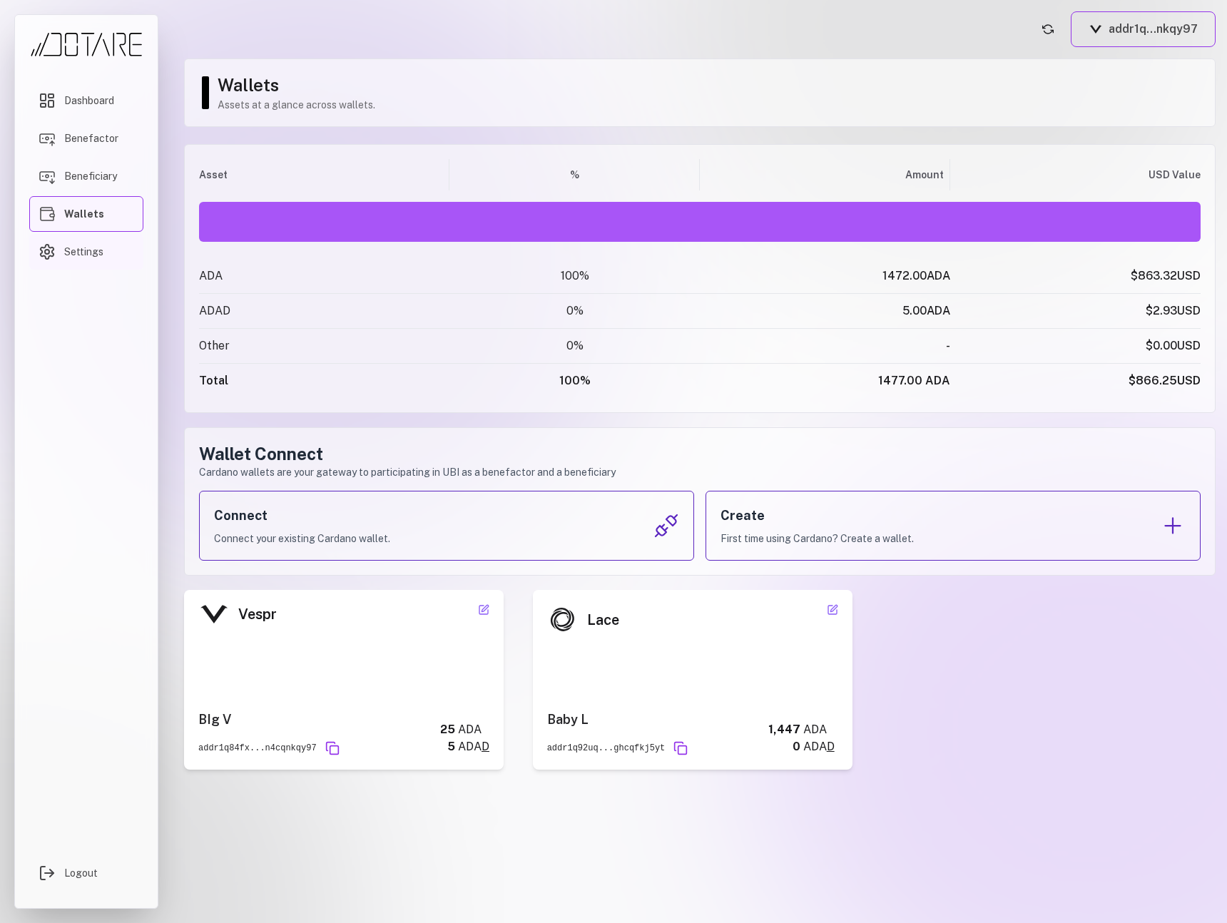
click at [93, 251] on span "Settings" at bounding box center [83, 252] width 39 height 14
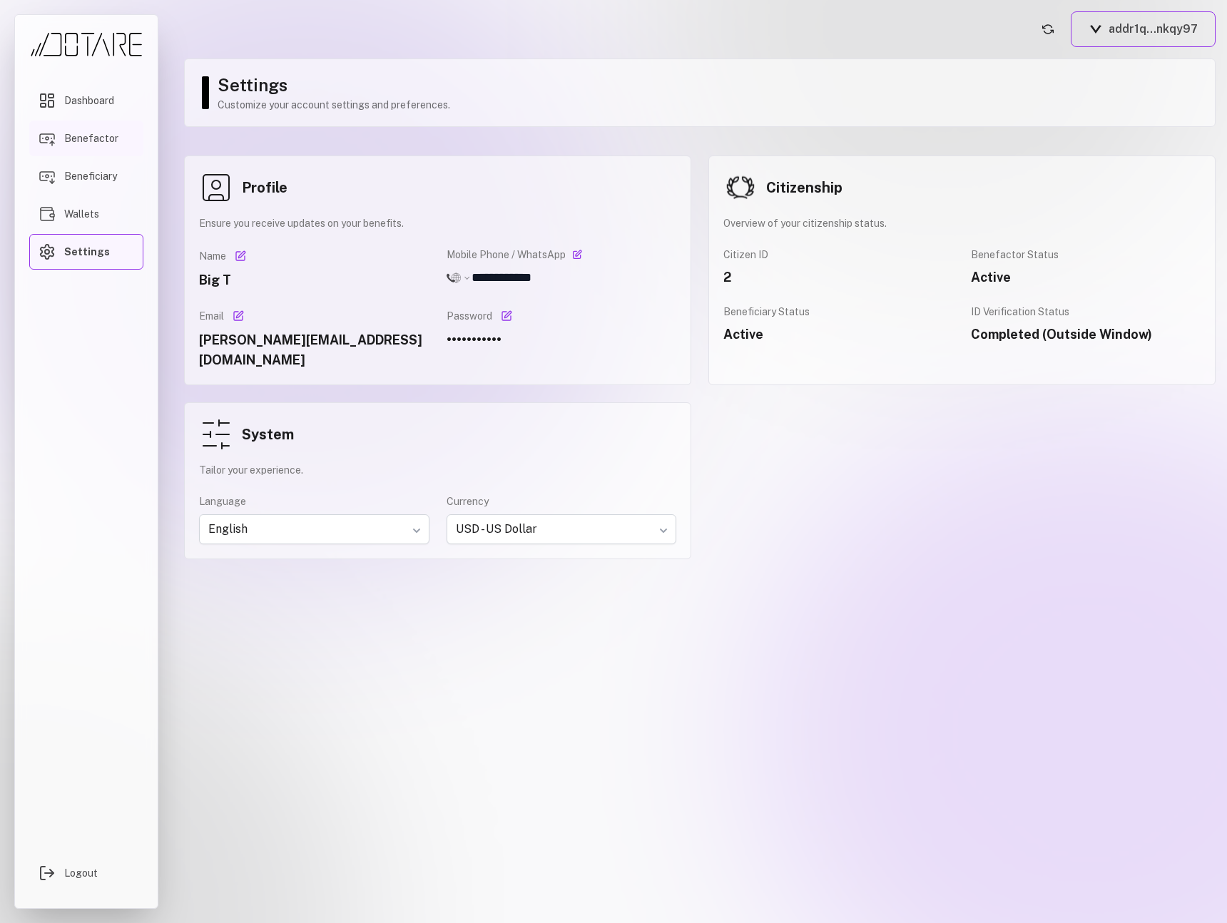
click at [101, 142] on span "Benefactor" at bounding box center [91, 138] width 54 height 14
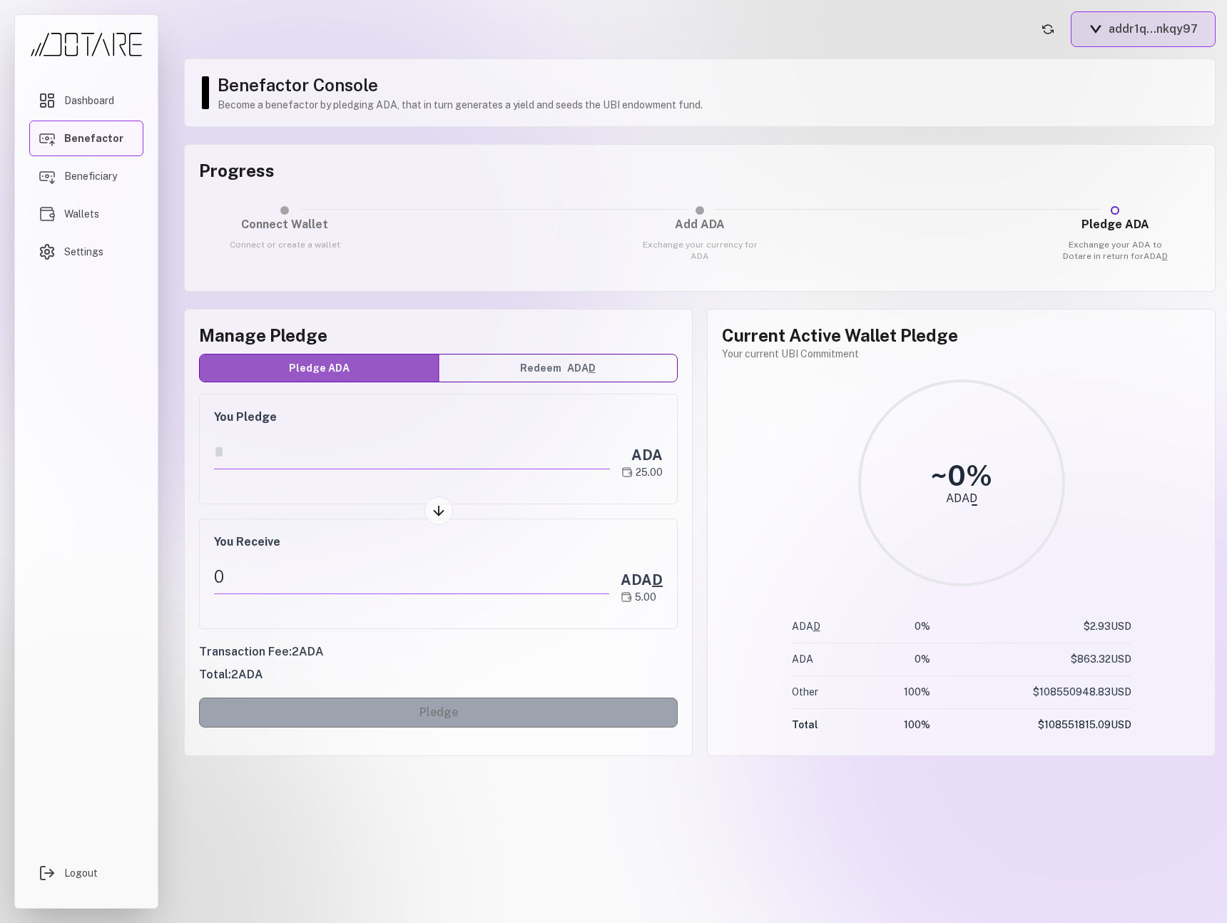
click at [1176, 34] on button "addr1q...nkqy97" at bounding box center [1143, 29] width 145 height 36
